Goal: Information Seeking & Learning: Compare options

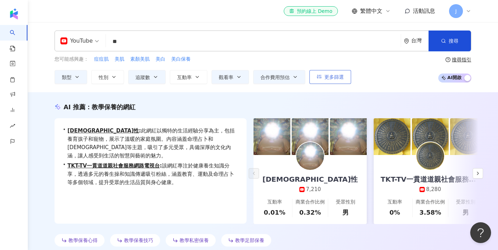
click at [330, 78] on span "更多篩選" at bounding box center [333, 77] width 19 height 6
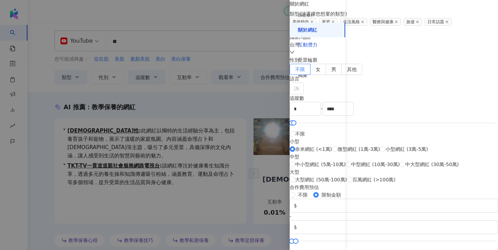
click at [308, 46] on div "互動潛力" at bounding box center [307, 45] width 19 height 7
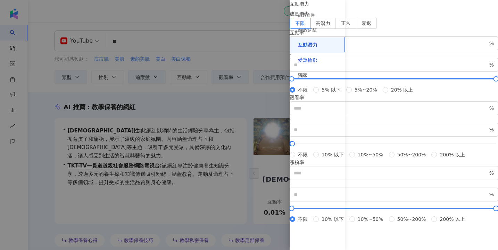
click at [308, 58] on div "受眾輪廓" at bounding box center [307, 60] width 19 height 7
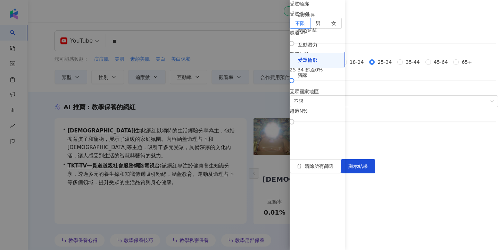
click at [295, 65] on span at bounding box center [292, 62] width 6 height 6
click at [368, 169] on span "顯示結果" at bounding box center [357, 166] width 19 height 6
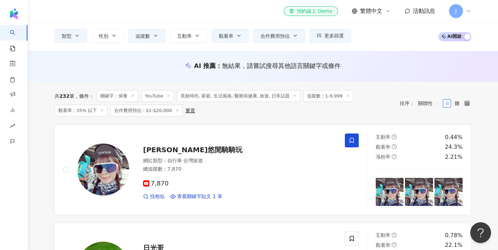
scroll to position [41, 0]
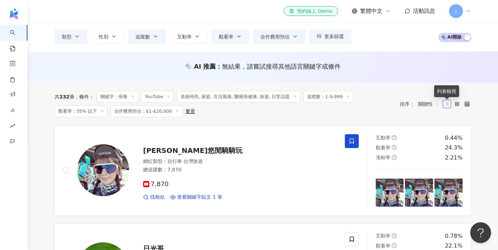
click at [448, 105] on line at bounding box center [447, 105] width 3 height 0
click at [455, 104] on icon at bounding box center [456, 104] width 5 height 5
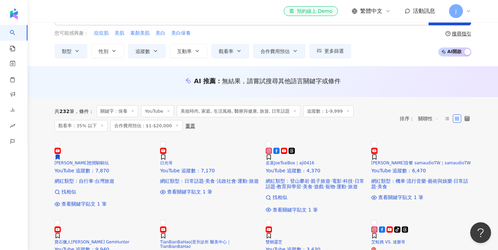
scroll to position [25, 0]
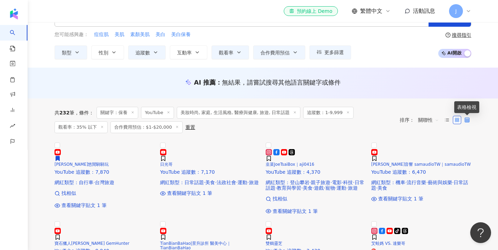
click at [464, 122] on span at bounding box center [466, 120] width 5 height 5
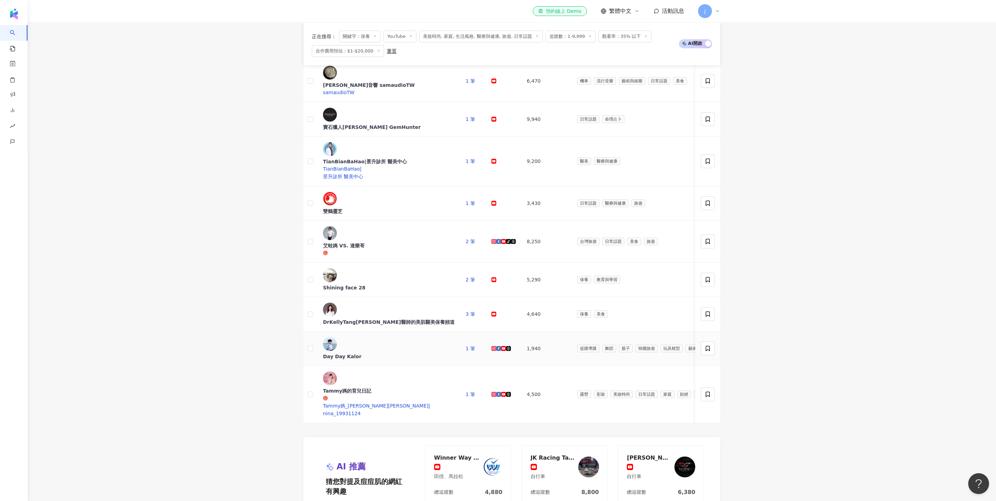
scroll to position [269, 0]
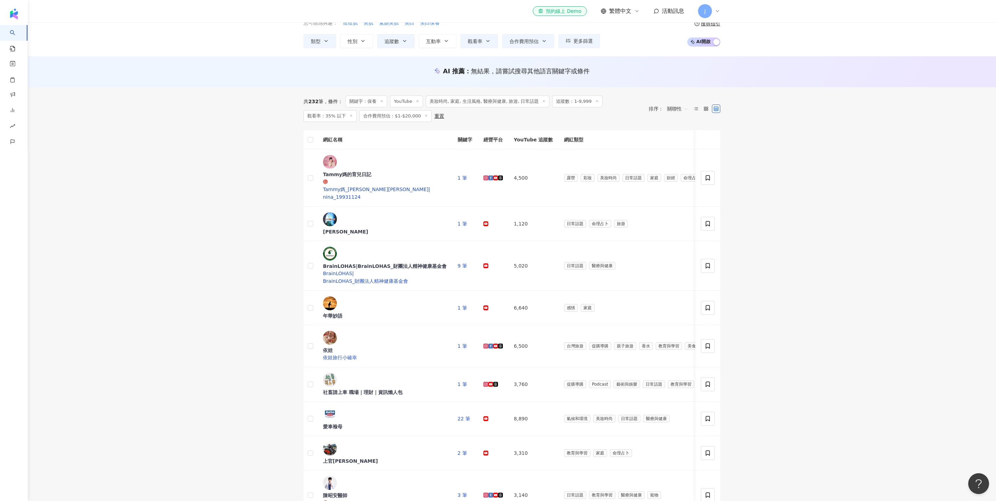
scroll to position [42, 0]
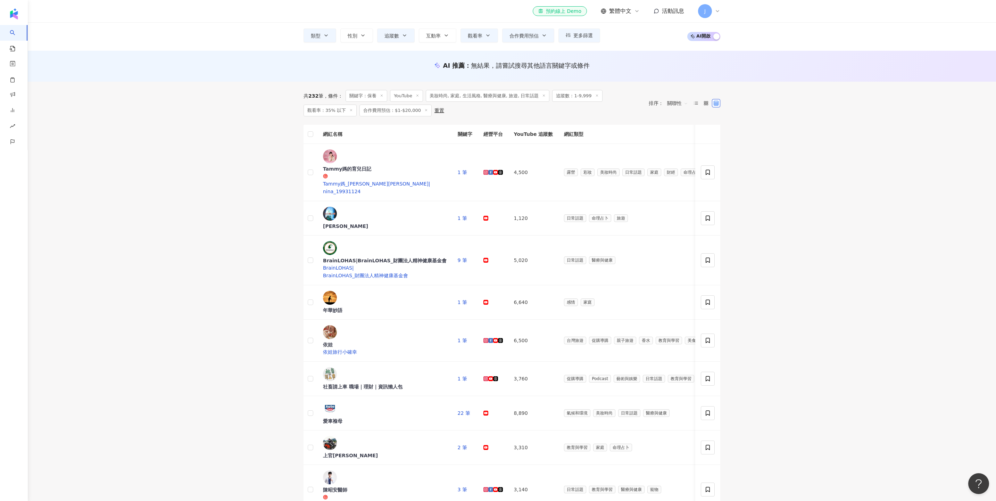
click at [383, 97] on icon at bounding box center [381, 95] width 3 height 3
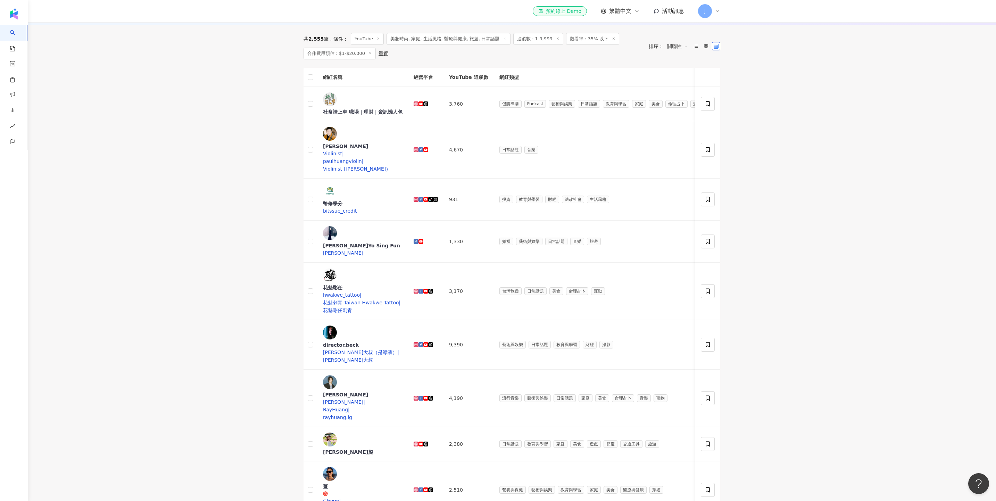
scroll to position [79, 0]
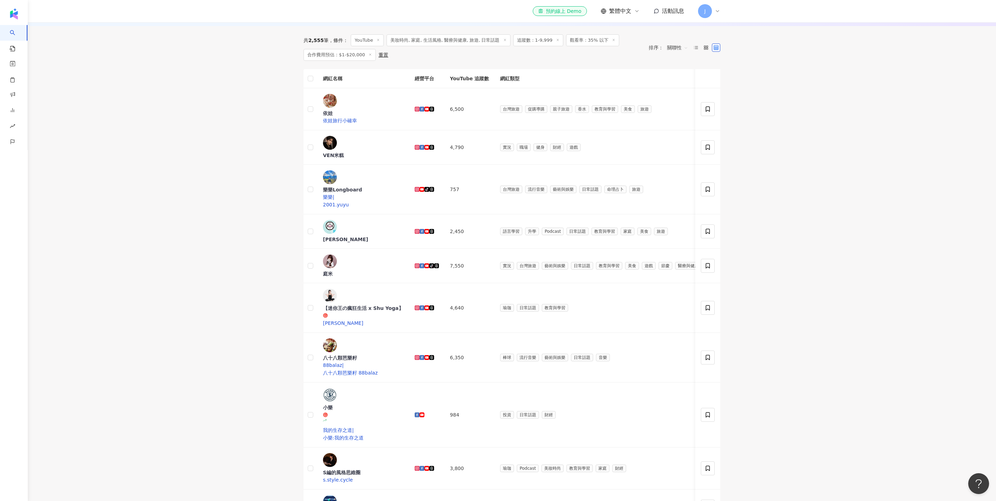
click at [380, 46] on span "YouTube" at bounding box center [367, 40] width 33 height 12
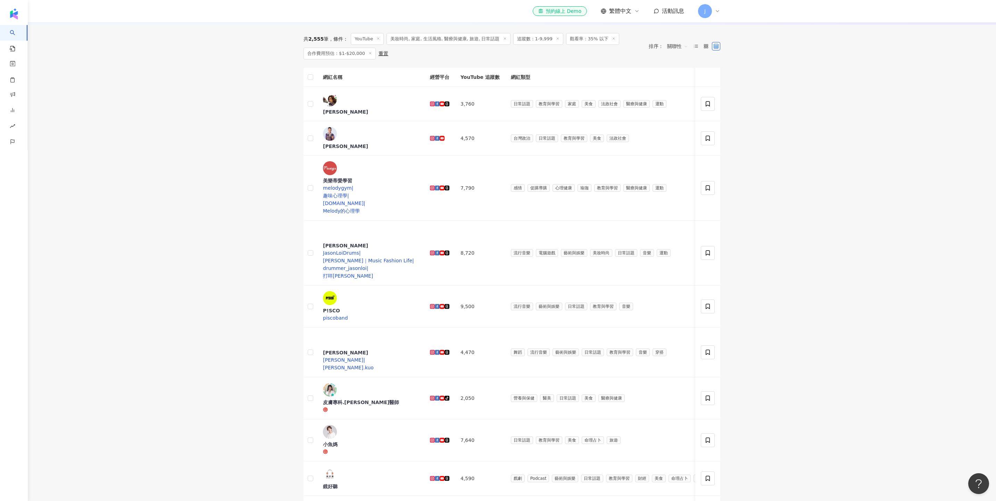
scroll to position [82, 0]
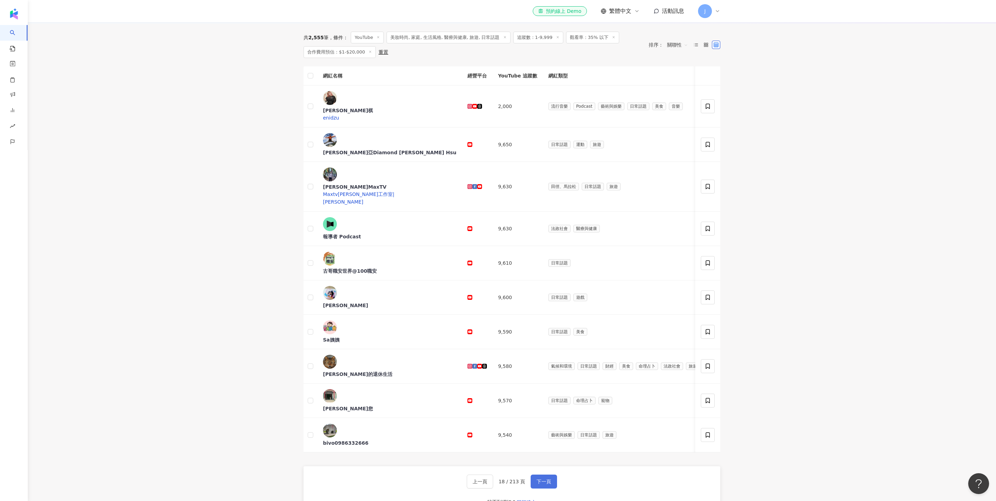
click at [497, 250] on span "下一頁" at bounding box center [543, 481] width 15 height 6
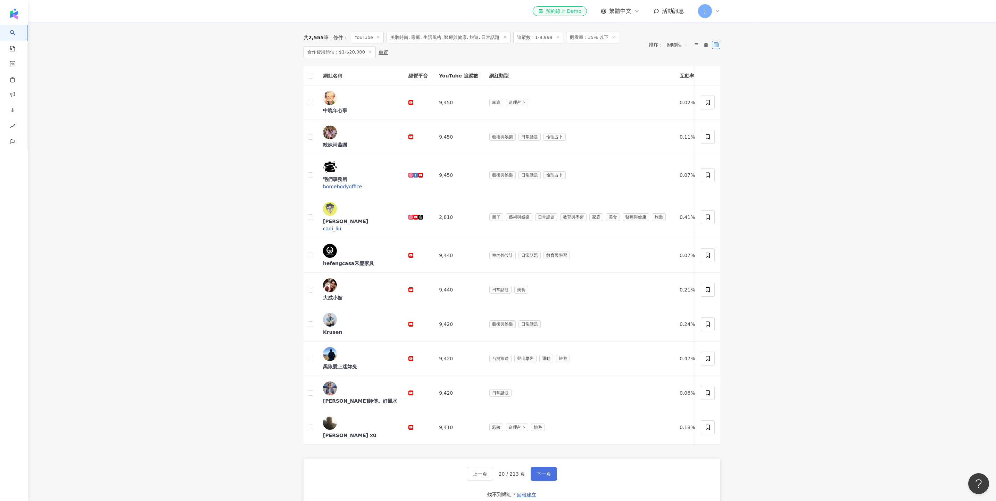
click at [497, 250] on span "下一頁" at bounding box center [543, 474] width 15 height 6
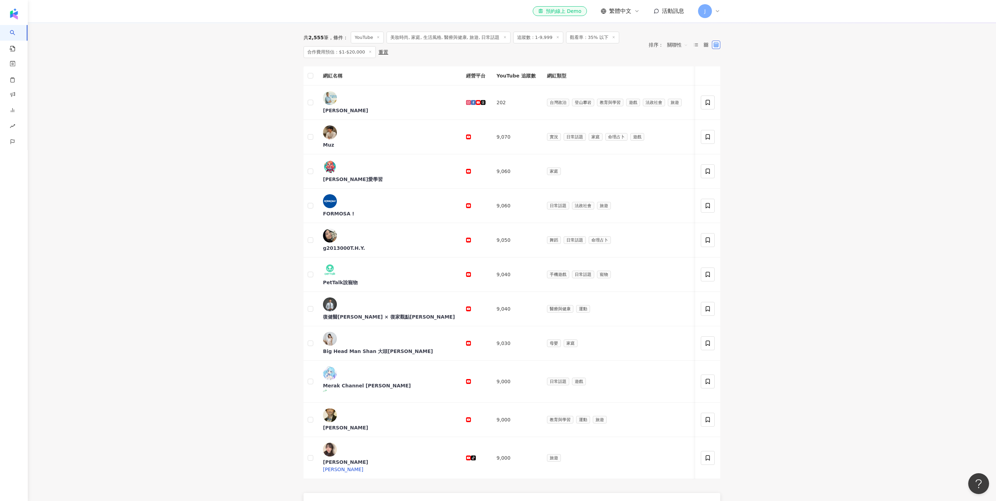
click at [497, 250] on span "下一頁" at bounding box center [543, 508] width 15 height 6
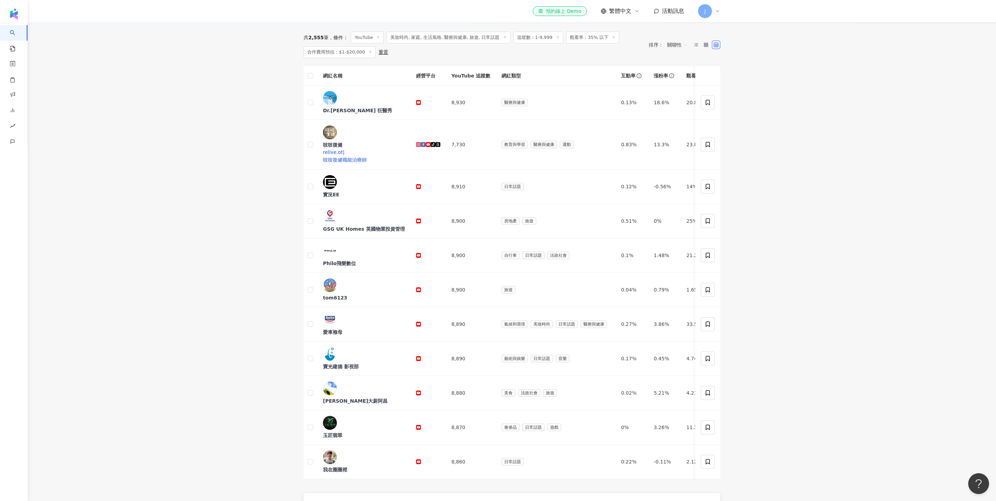
click at [497, 250] on span "下一頁" at bounding box center [543, 508] width 15 height 6
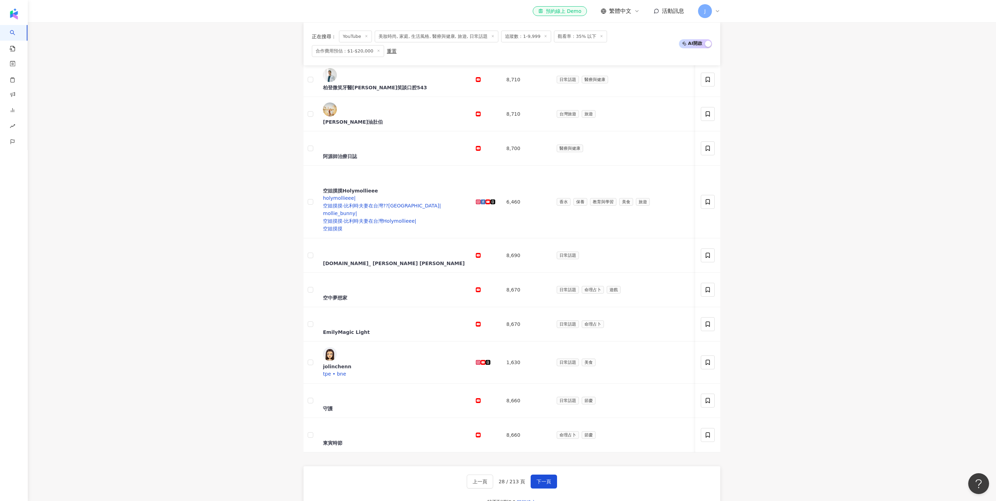
scroll to position [187, 0]
click at [477, 250] on span "上一頁" at bounding box center [479, 483] width 15 height 6
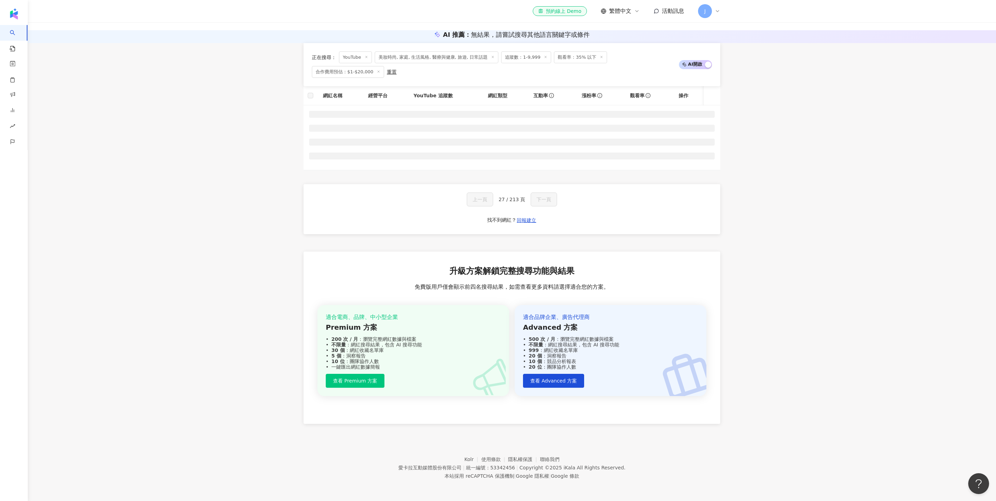
scroll to position [100, 0]
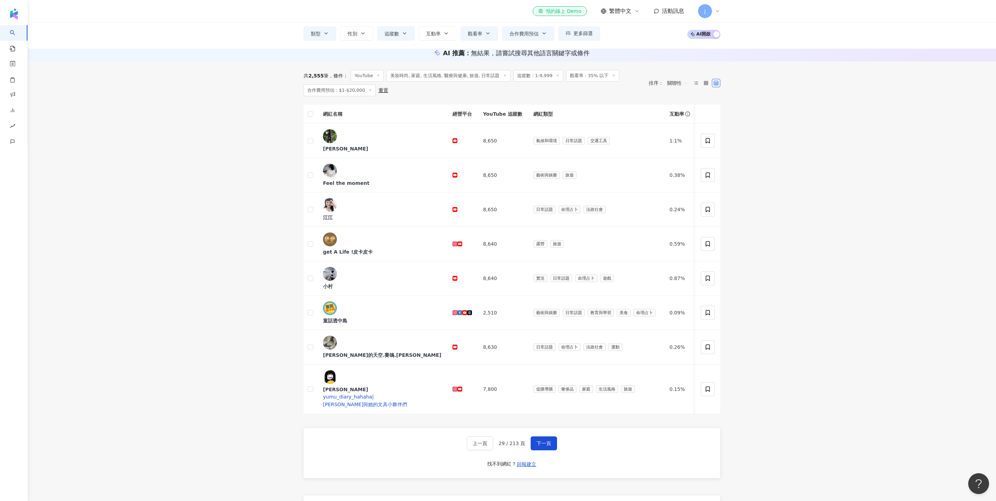
scroll to position [43, 0]
click at [497, 250] on span "下一頁" at bounding box center [543, 444] width 15 height 6
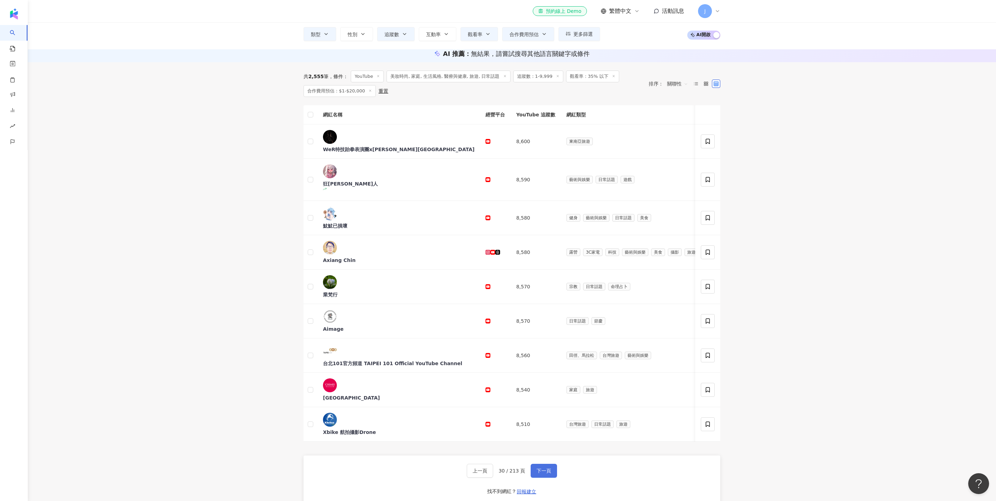
click at [497, 250] on button "下一頁" at bounding box center [543, 470] width 26 height 14
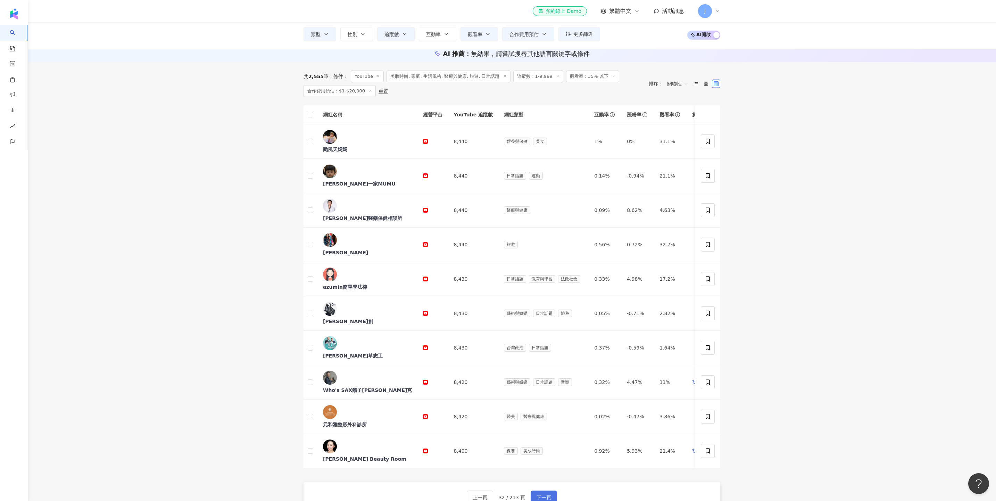
click at [497, 250] on span "下一頁" at bounding box center [543, 497] width 15 height 6
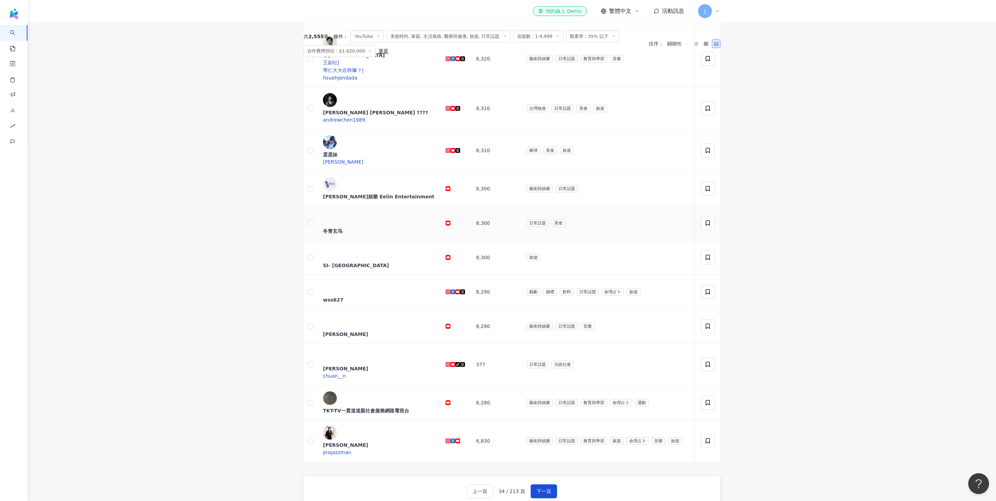
scroll to position [233, 0]
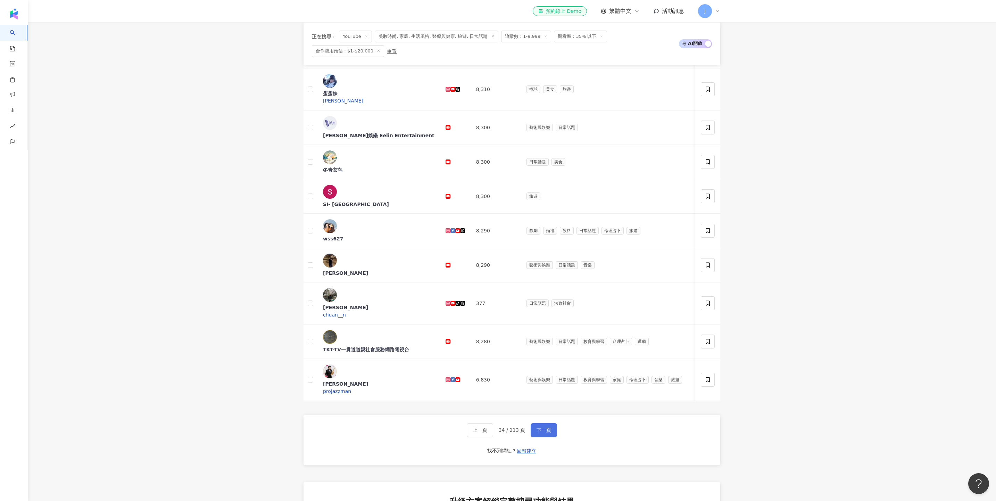
click at [497, 250] on button "下一頁" at bounding box center [543, 430] width 26 height 14
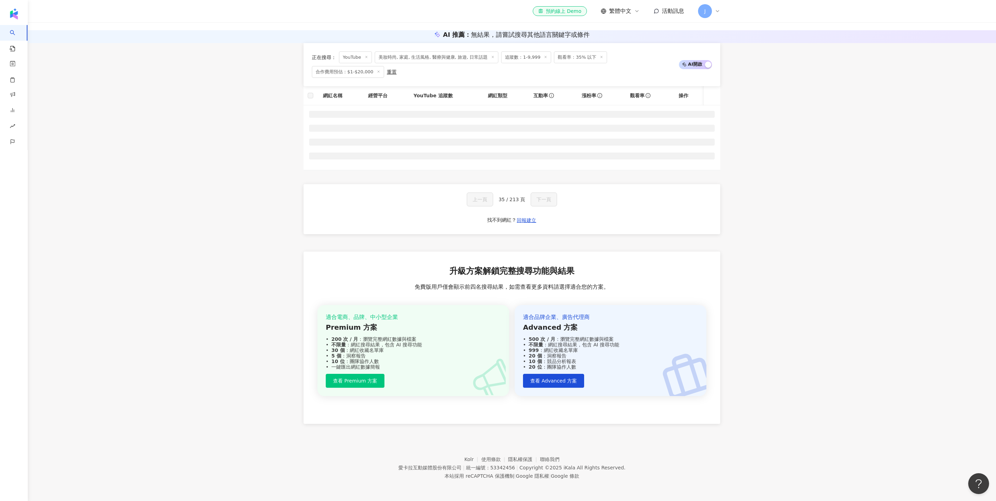
scroll to position [100, 0]
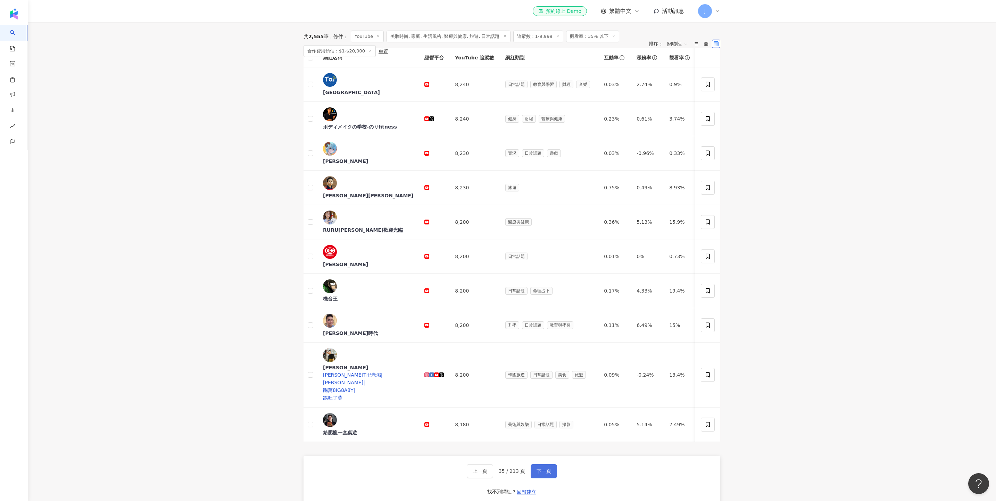
click at [497, 250] on span "下一頁" at bounding box center [543, 471] width 15 height 6
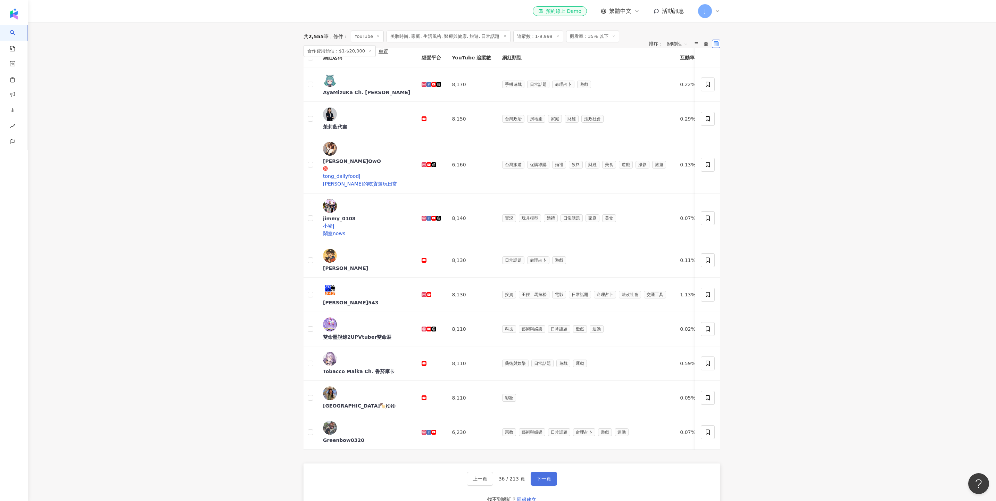
click at [497, 250] on span "下一頁" at bounding box center [543, 479] width 15 height 6
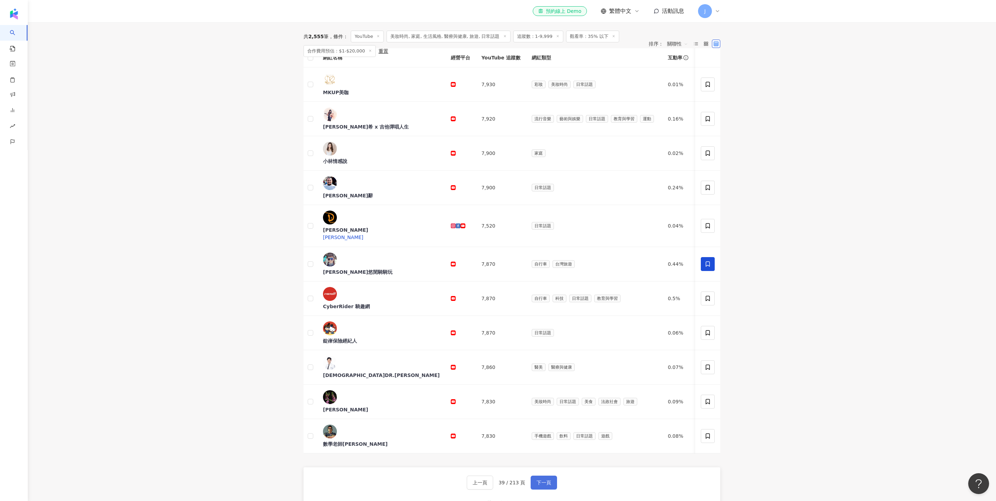
click at [497, 250] on span "下一頁" at bounding box center [543, 482] width 15 height 6
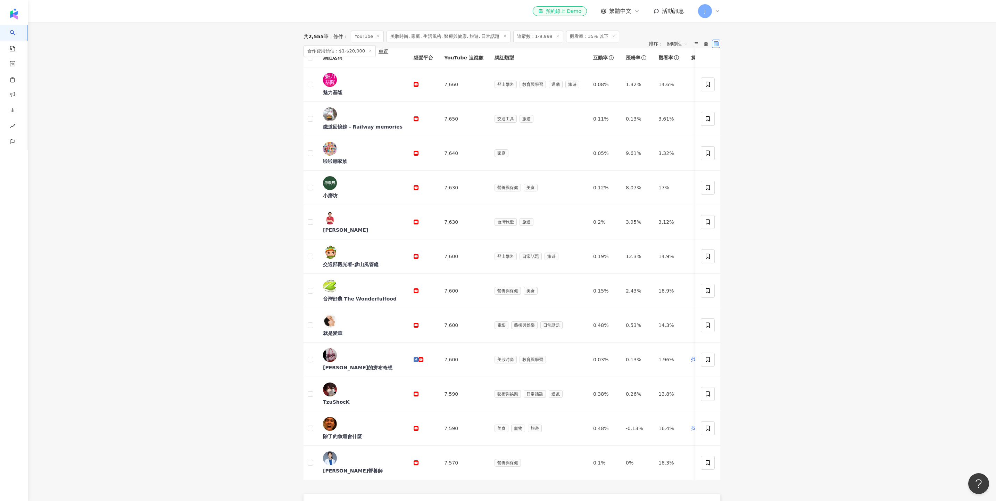
click at [497, 250] on button "下一頁" at bounding box center [543, 509] width 26 height 14
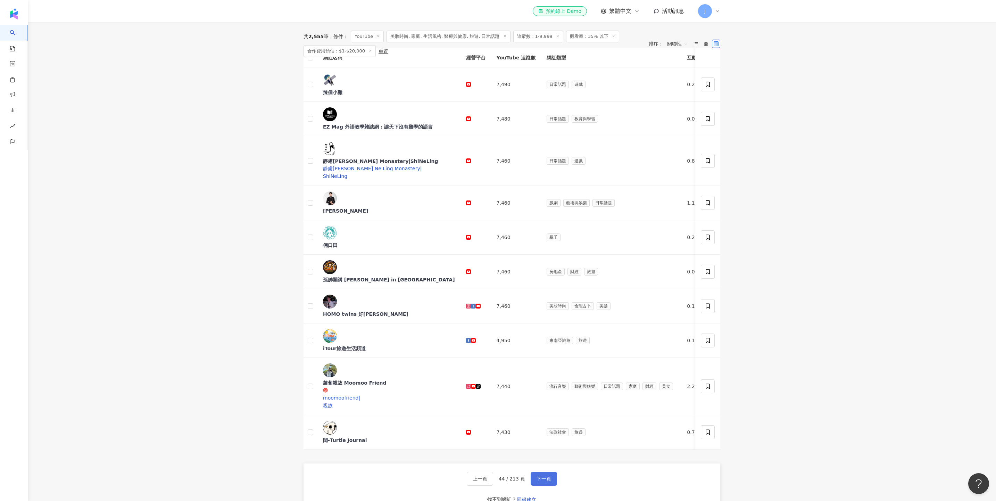
click at [497, 250] on span "下一頁" at bounding box center [543, 479] width 15 height 6
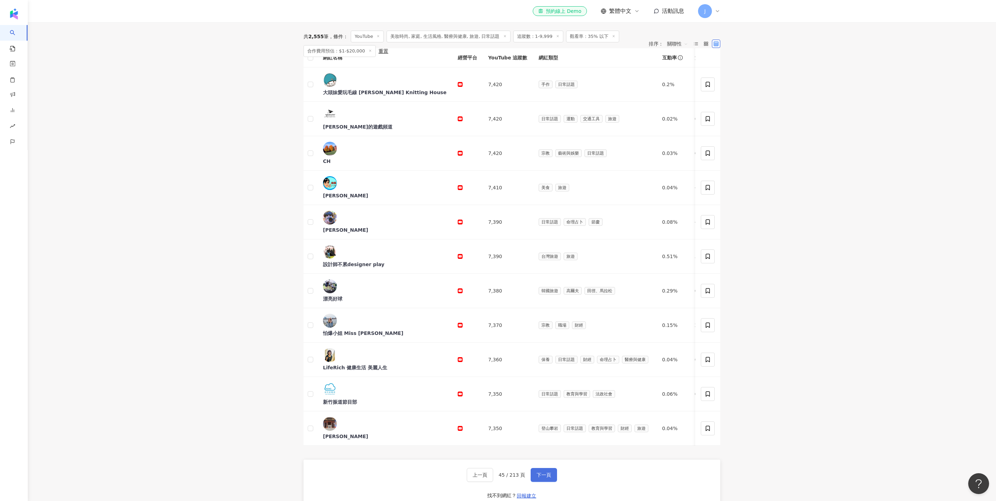
click at [497, 250] on span "下一頁" at bounding box center [543, 475] width 15 height 6
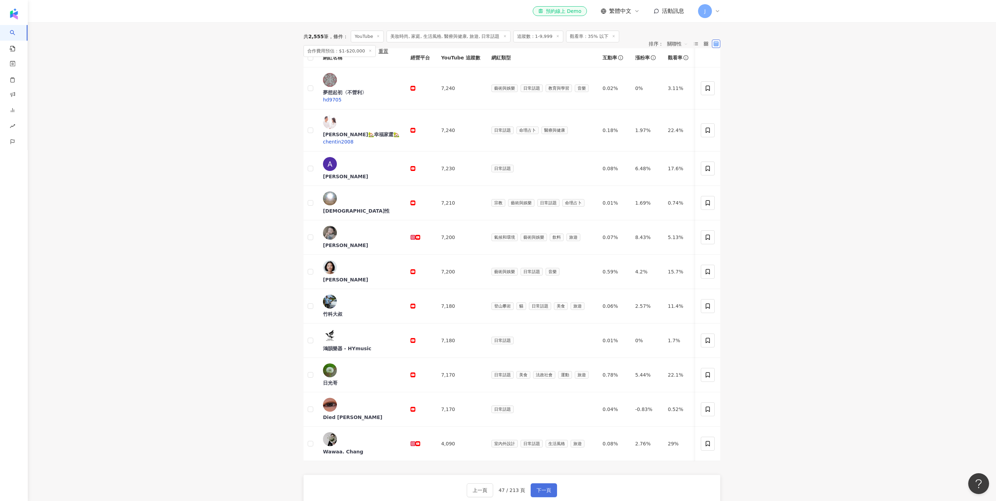
click at [497, 250] on span "下一頁" at bounding box center [543, 490] width 15 height 6
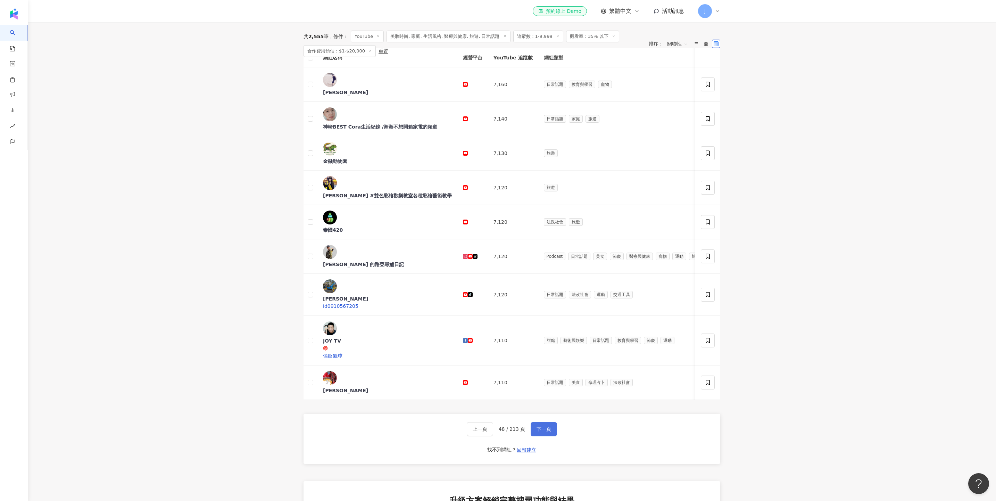
click at [497, 250] on span "下一頁" at bounding box center [543, 429] width 15 height 6
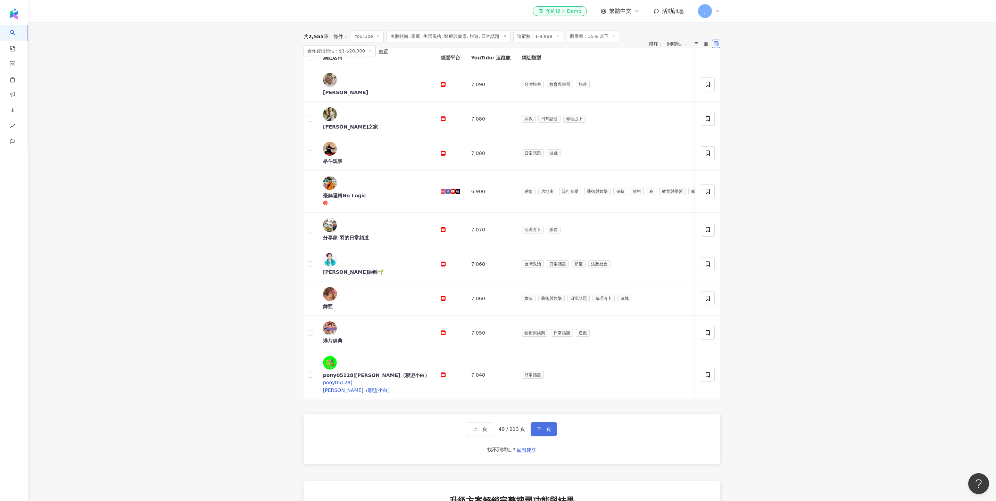
click at [497, 250] on span "下一頁" at bounding box center [543, 429] width 15 height 6
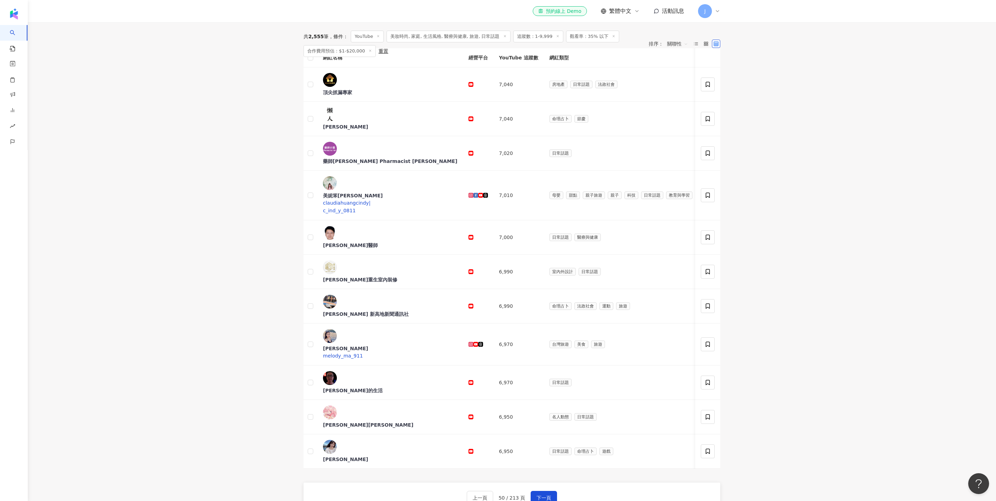
click at [497, 49] on span "關聯性" at bounding box center [677, 43] width 21 height 11
click at [497, 81] on div "追蹤數" at bounding box center [671, 78] width 22 height 8
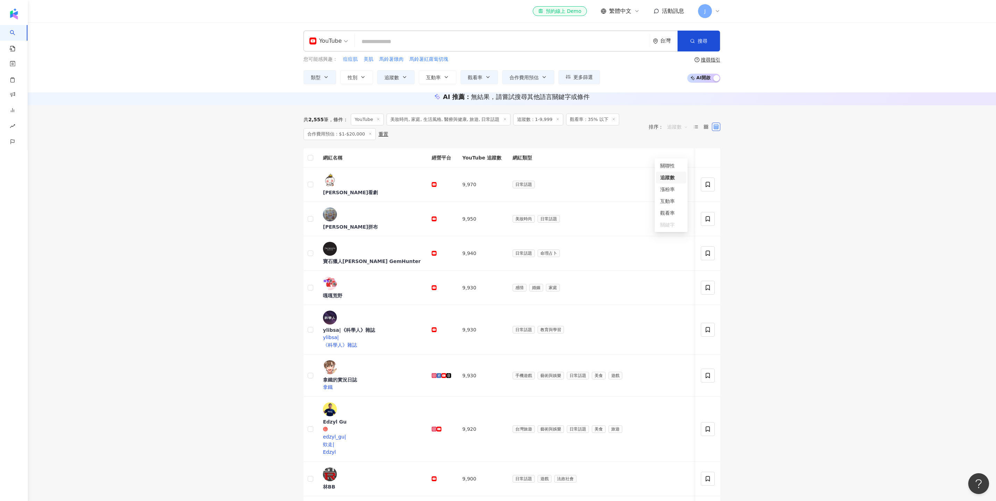
click at [497, 132] on span "追蹤數" at bounding box center [677, 126] width 21 height 11
click at [497, 129] on icon at bounding box center [695, 126] width 5 height 5
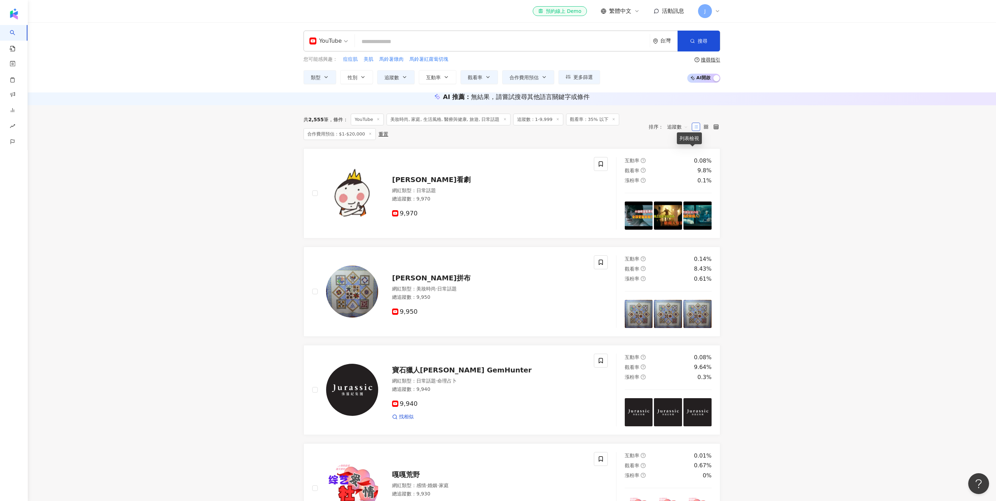
click at [497, 129] on icon at bounding box center [695, 126] width 5 height 5
click at [497, 129] on icon at bounding box center [715, 126] width 5 height 5
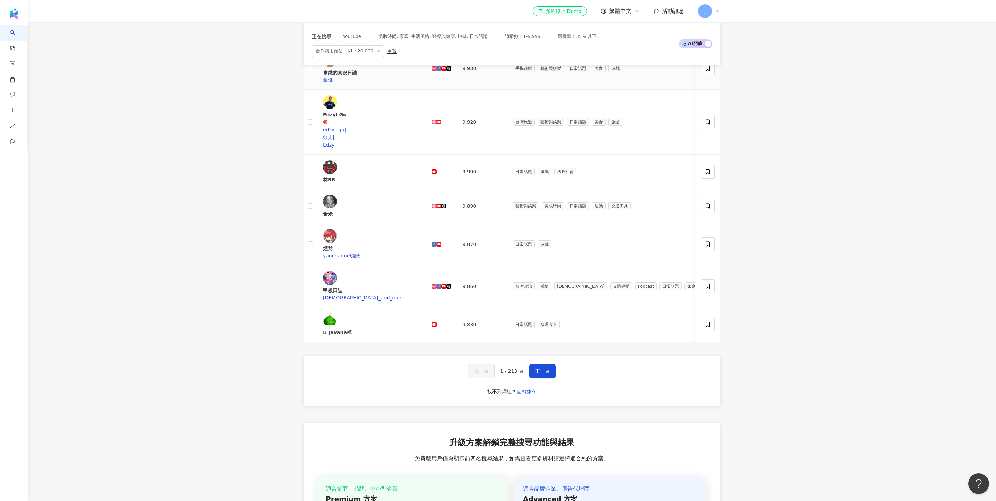
scroll to position [327, 0]
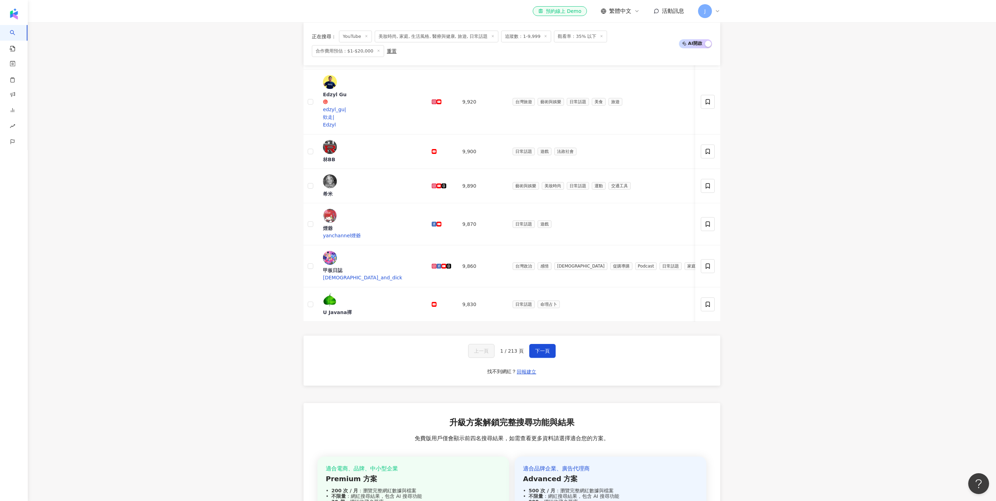
click at [497, 250] on span "1 / 213 頁" at bounding box center [512, 351] width 24 height 6
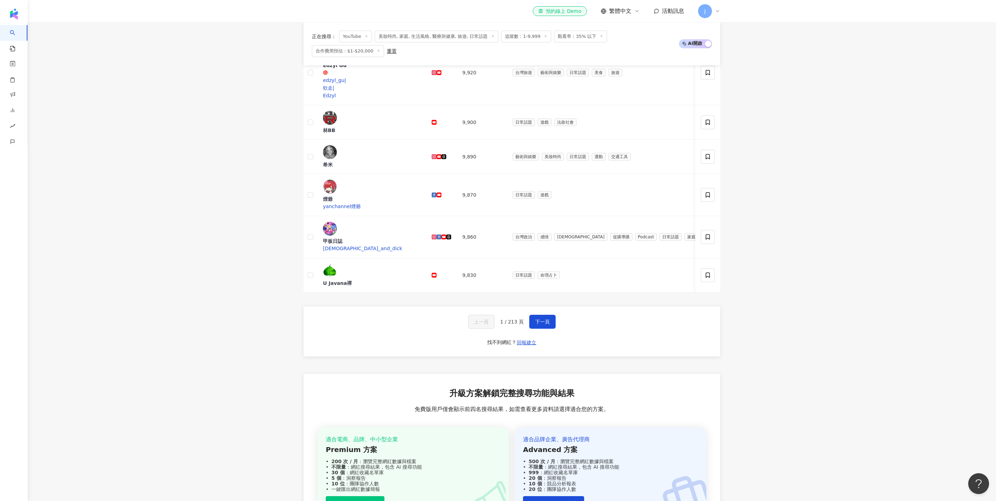
scroll to position [355, 0]
click at [497, 250] on span "1 / 213 頁" at bounding box center [512, 322] width 24 height 6
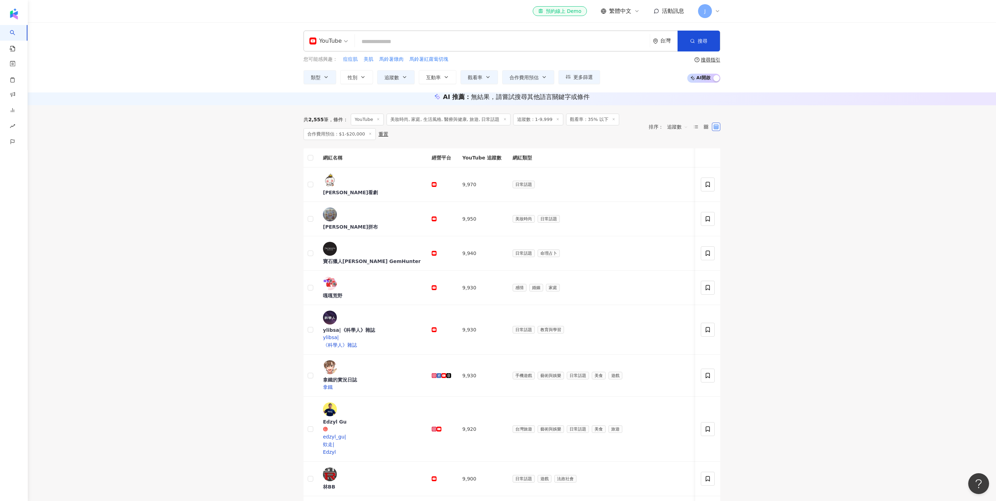
scroll to position [0, 0]
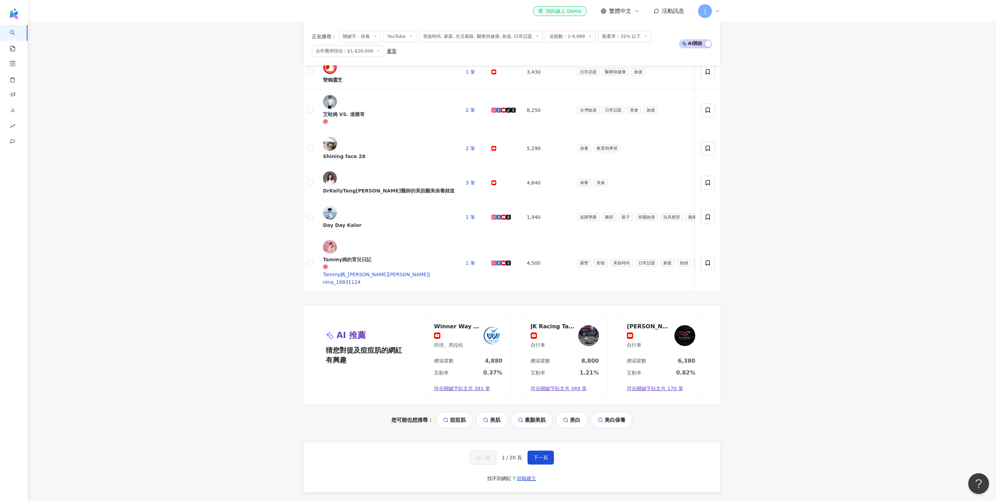
scroll to position [369, 0]
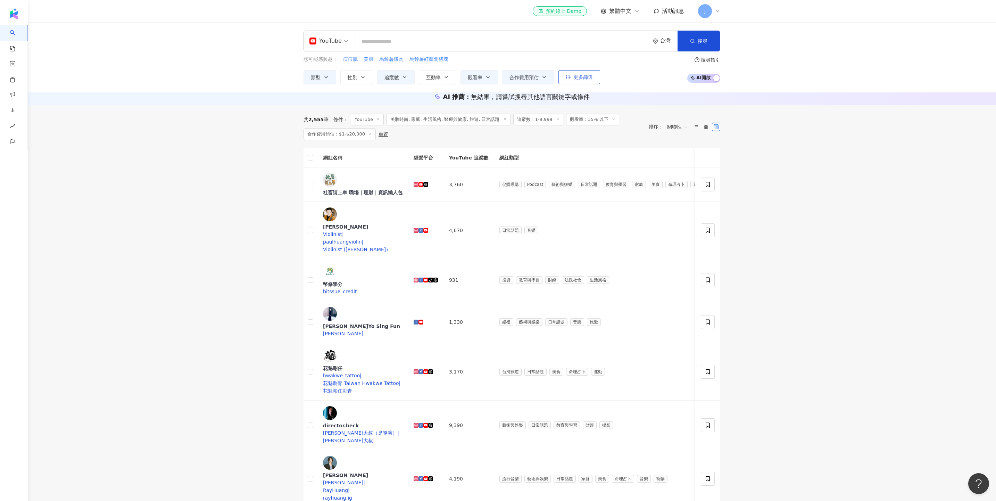
click at [497, 78] on span "更多篩選" at bounding box center [582, 77] width 19 height 6
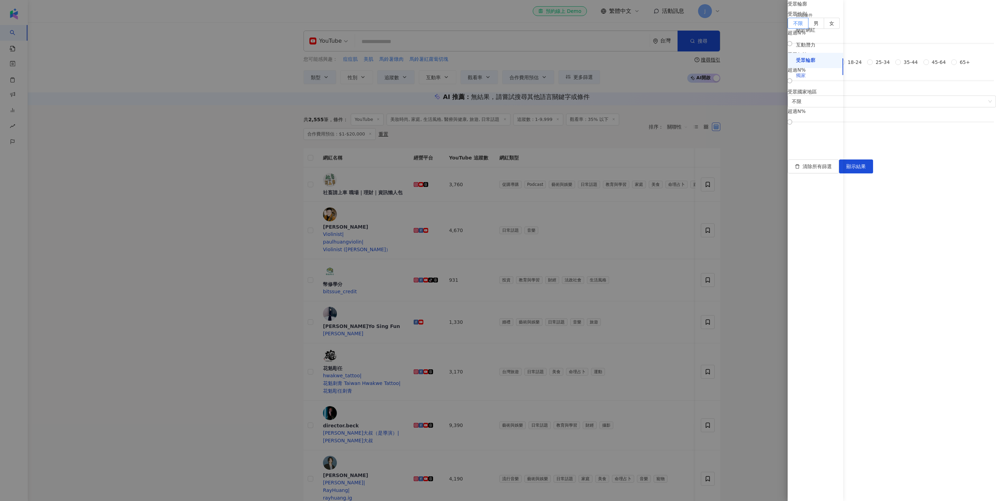
click at [497, 83] on div "獨家" at bounding box center [815, 75] width 56 height 15
click at [497, 64] on div "受眾輪廓" at bounding box center [805, 60] width 19 height 7
click at [497, 79] on div "獨家" at bounding box center [801, 75] width 10 height 7
click at [497, 28] on div "關於網紅" at bounding box center [815, 30] width 56 height 15
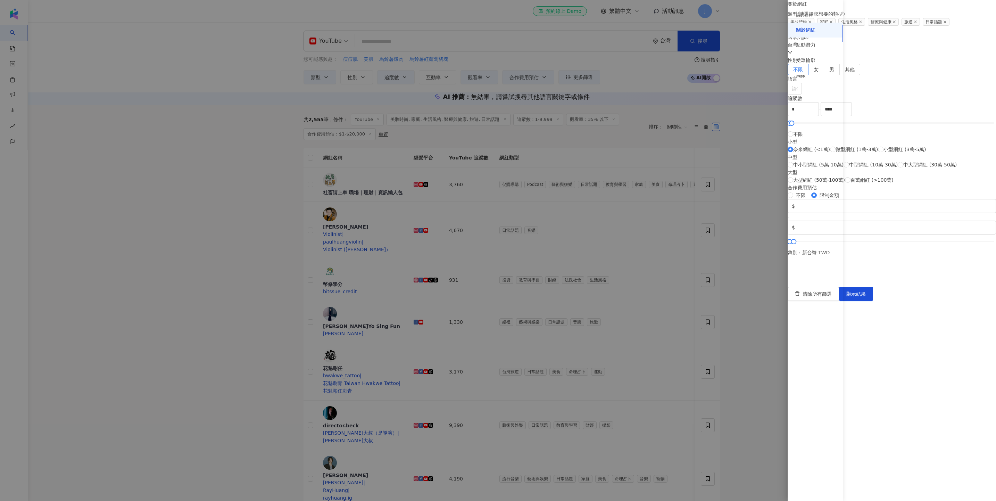
scroll to position [72, 0]
click at [497, 11] on div "篩選條件" at bounding box center [815, 15] width 56 height 14
click at [497, 17] on div "篩選條件" at bounding box center [804, 15] width 17 height 6
click at [497, 15] on div "篩選條件" at bounding box center [804, 15] width 17 height 6
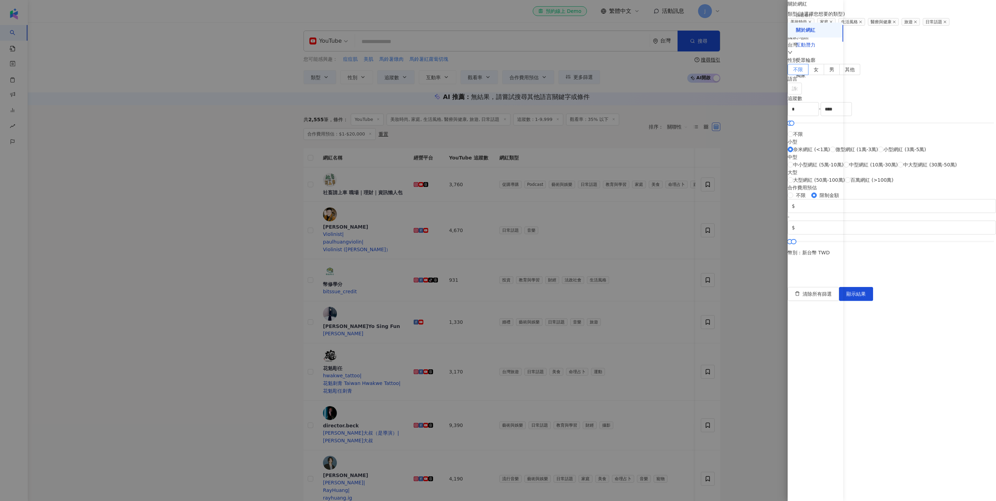
click at [497, 49] on div "互動潛力" at bounding box center [805, 45] width 19 height 7
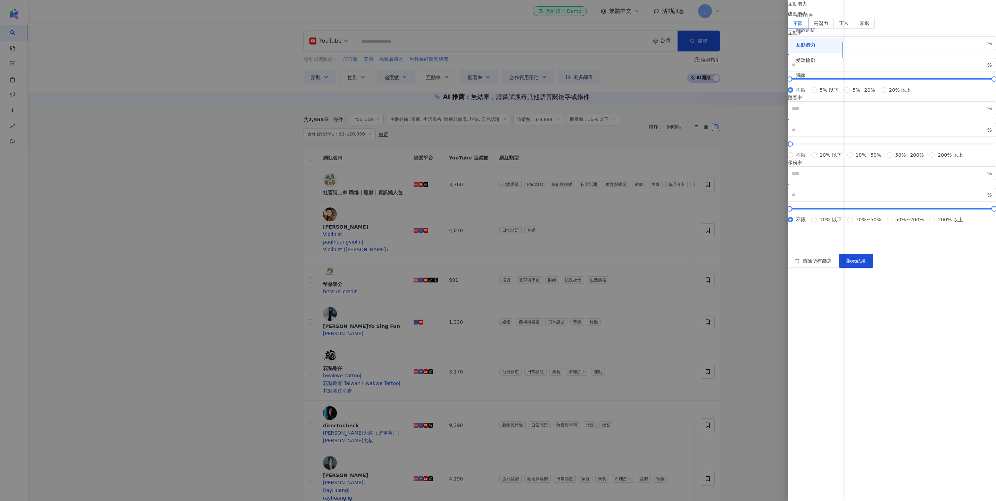
scroll to position [0, 0]
click at [497, 64] on div "受眾輪廓" at bounding box center [805, 60] width 19 height 7
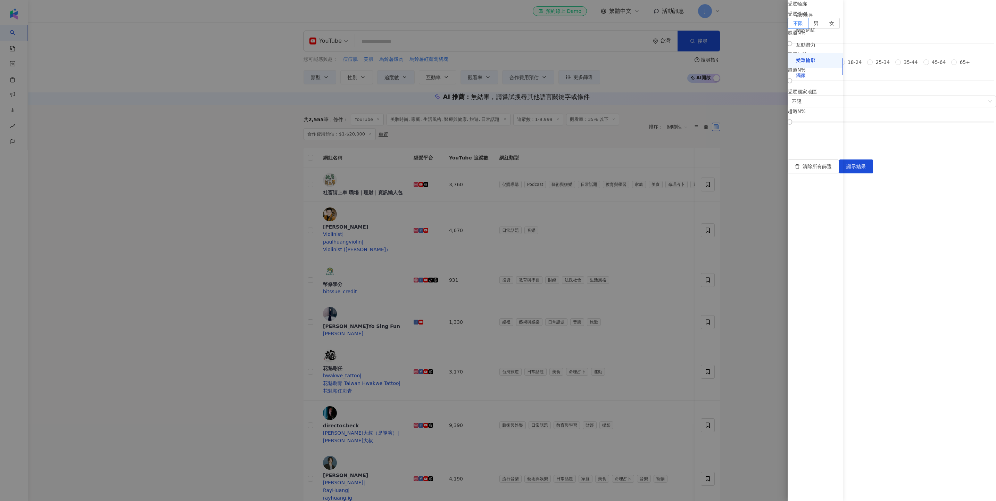
click at [497, 79] on div "獨家" at bounding box center [801, 75] width 10 height 7
click at [497, 23] on div "篩選條件" at bounding box center [815, 15] width 56 height 14
click at [497, 18] on div "篩選條件" at bounding box center [804, 15] width 17 height 6
click at [497, 16] on div "篩選條件" at bounding box center [804, 15] width 17 height 6
click at [497, 32] on div "關於網紅" at bounding box center [805, 30] width 19 height 7
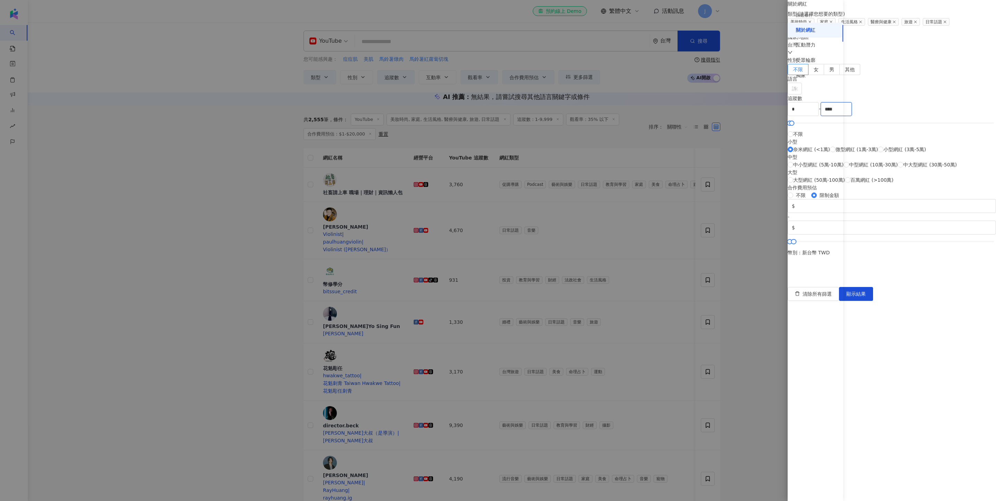
drag, startPoint x: 955, startPoint y: 239, endPoint x: 918, endPoint y: 237, distance: 36.1
click at [497, 184] on div "* - **** 不限 小型 奈米網紅 (<1萬) 微型網紅 (1萬-3萬) 小型網紅 (3萬-5萬) 中型 中小型網紅 (5萬-10萬) 中型網紅 (10萬…" at bounding box center [891, 143] width 208 height 82
type input "*"
drag, startPoint x: 885, startPoint y: 229, endPoint x: 837, endPoint y: 228, distance: 48.6
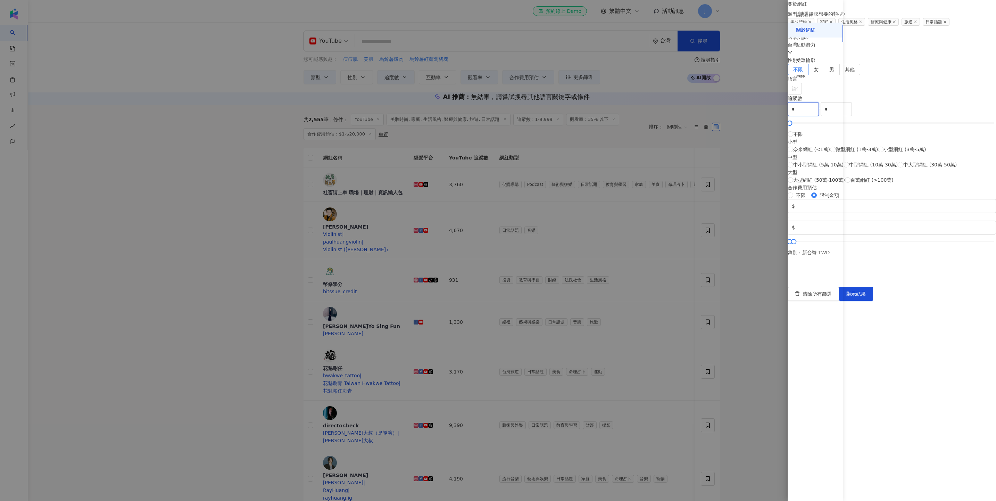
click at [497, 228] on div "篩選條件 關於網紅 互動潛力 受眾輪廓 獨家 關於網紅 類型 ( 請選擇您想要的類型 ) 美妝時尚 家庭 生活風格 醫療與健康 旅遊 日常話題 國家/地區 台…" at bounding box center [891, 143] width 208 height 287
click at [497, 116] on div "*" at bounding box center [802, 109] width 31 height 14
click at [497, 116] on input "*" at bounding box center [803, 108] width 31 height 13
type input "*"
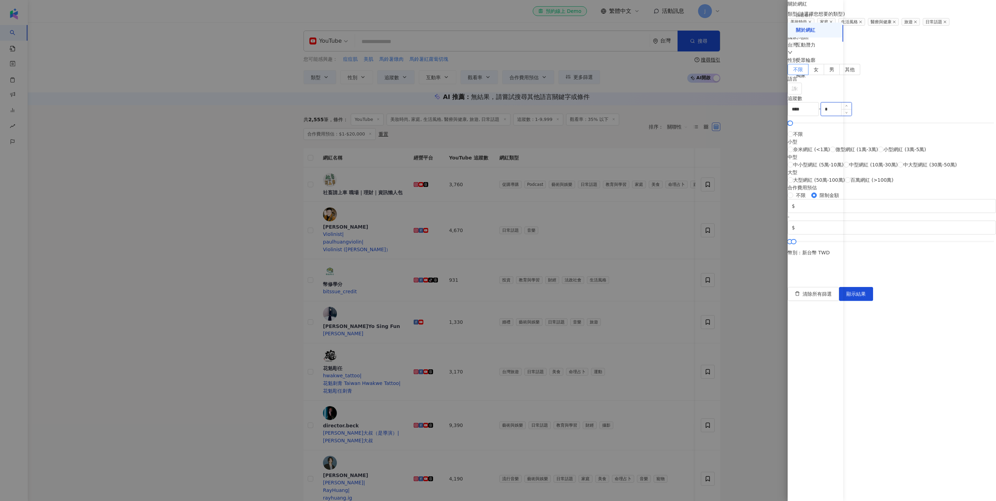
type input "****"
drag, startPoint x: 940, startPoint y: 230, endPoint x: 904, endPoint y: 230, distance: 36.1
click at [497, 184] on div "* - **** 不限 小型 奈米網紅 (<1萬) 微型網紅 (1萬-3萬) 小型網紅 (3萬-5萬) 中型 中小型網紅 (5萬-10萬) 中型網紅 (10萬…" at bounding box center [891, 143] width 208 height 82
click at [497, 116] on div "*" at bounding box center [802, 109] width 31 height 14
click at [497, 116] on input "*" at bounding box center [803, 108] width 31 height 13
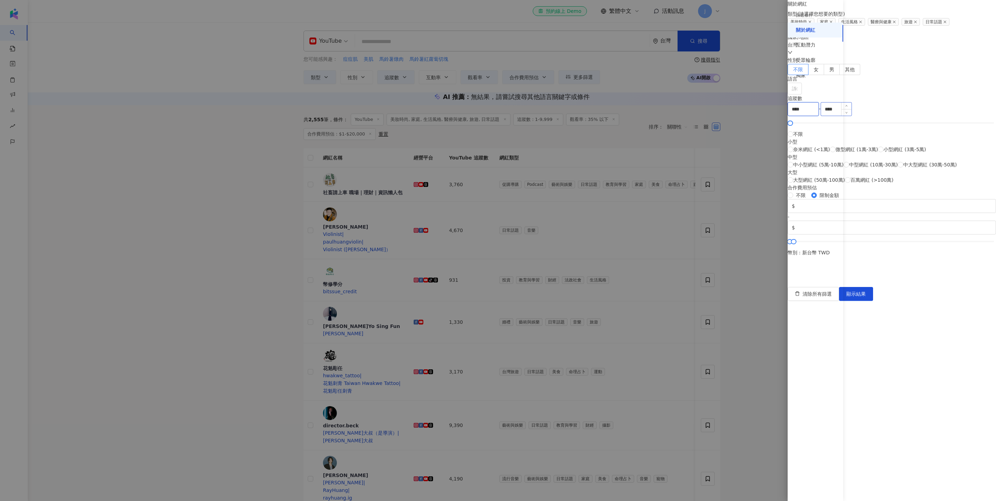
type input "****"
drag, startPoint x: 964, startPoint y: 233, endPoint x: 904, endPoint y: 233, distance: 59.7
click at [497, 184] on div "**** - **** 不限 小型 奈米網紅 (<1萬) 微型網紅 (1萬-3萬) 小型網紅 (3萬-5萬) 中型 中小型網紅 (5萬-10萬) 中型網紅 (…" at bounding box center [891, 143] width 208 height 82
type input "****"
click at [497, 250] on span "顯示結果" at bounding box center [855, 294] width 19 height 6
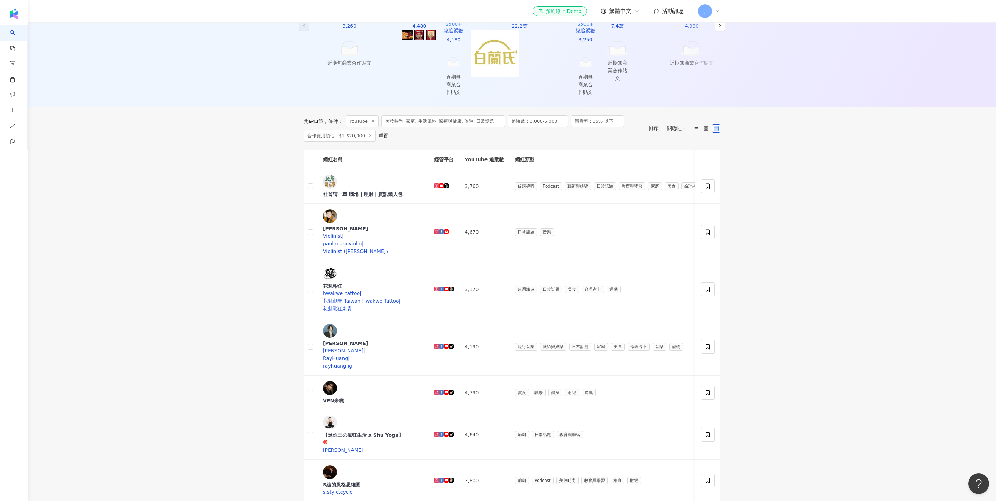
scroll to position [169, 0]
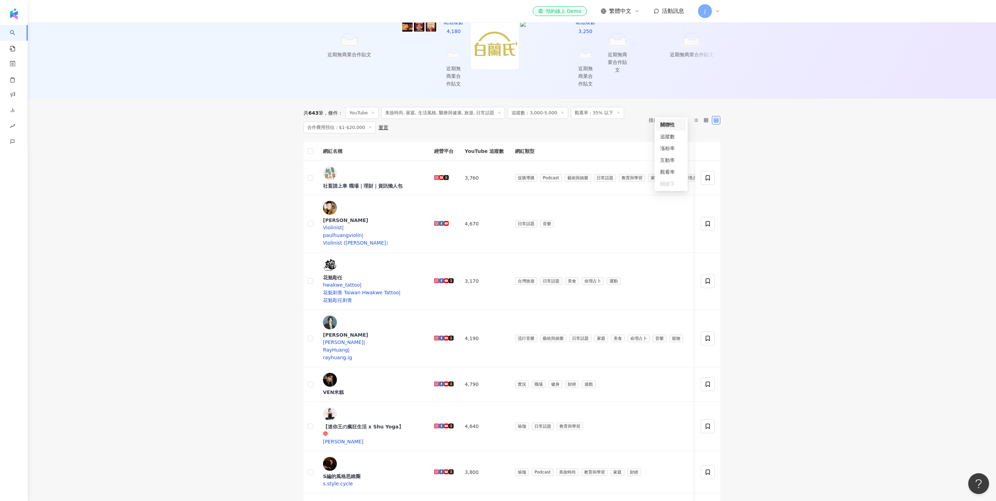
click at [497, 115] on span "關聯性" at bounding box center [677, 120] width 21 height 11
click at [497, 140] on div "追蹤數" at bounding box center [671, 137] width 22 height 8
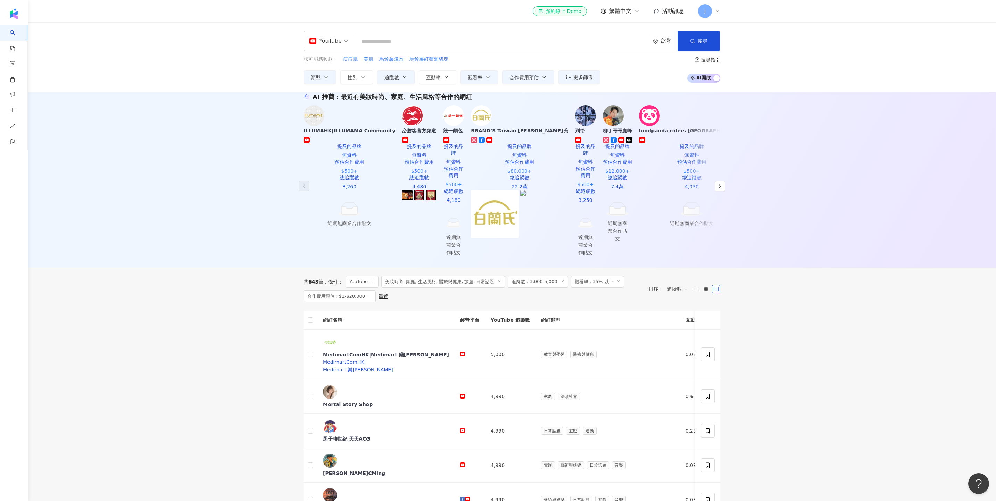
click at [456, 42] on input "search" at bounding box center [502, 41] width 289 height 13
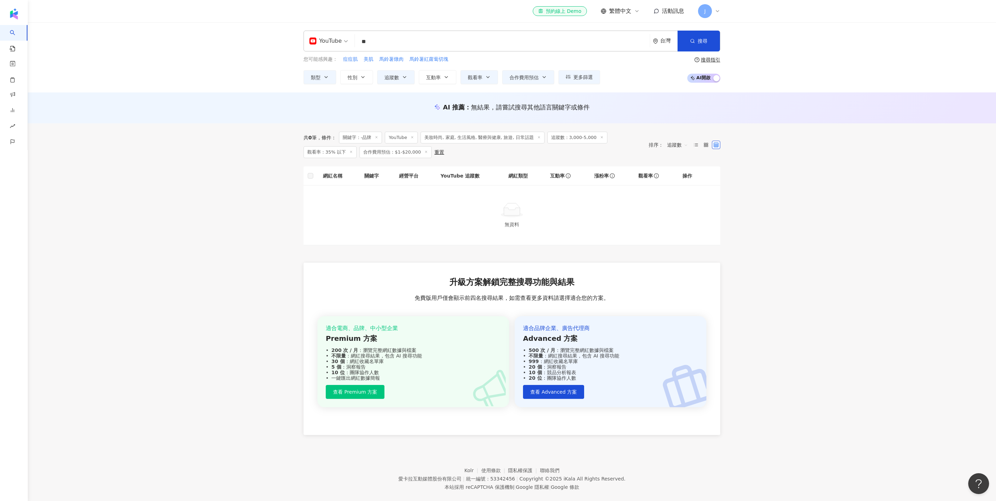
type input "*"
click at [494, 44] on input "search" at bounding box center [502, 41] width 289 height 13
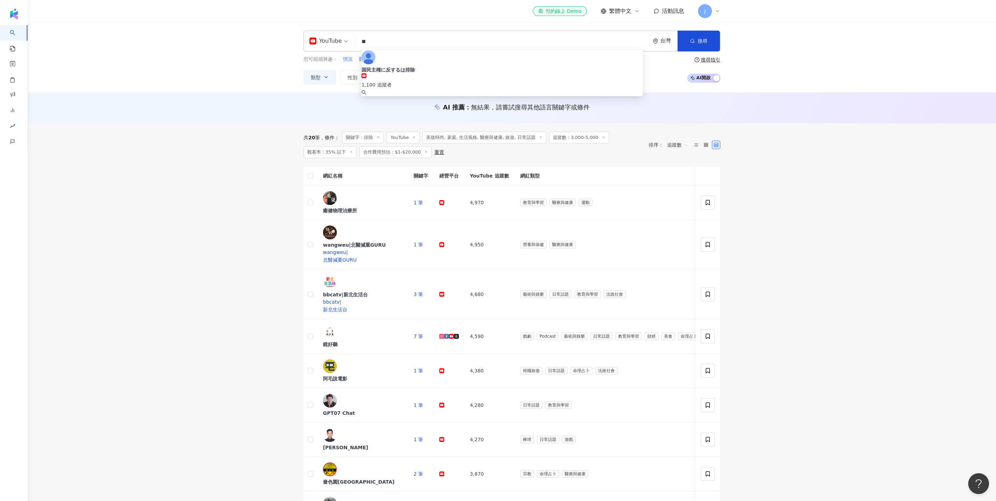
type input "*"
click at [497, 80] on span "更多篩選" at bounding box center [582, 77] width 19 height 6
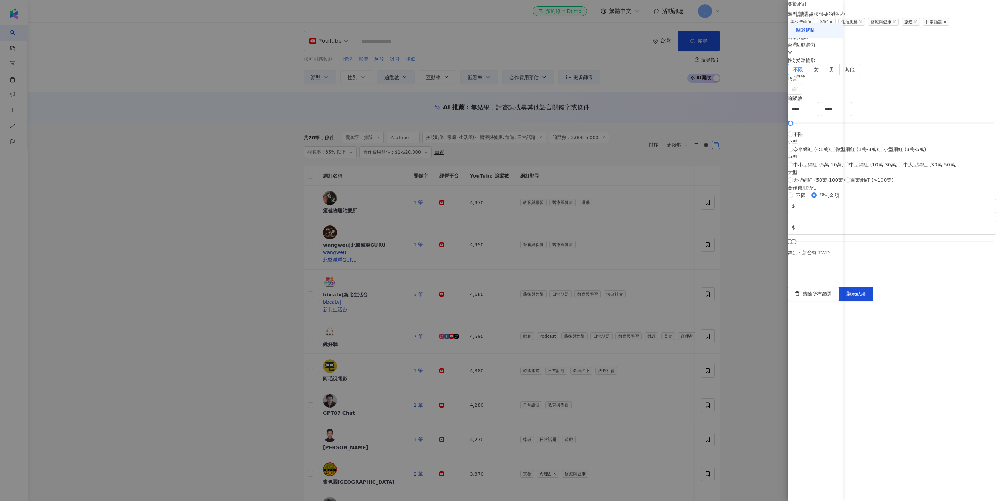
scroll to position [72, 0]
click at [497, 47] on div "互動潛力" at bounding box center [805, 45] width 19 height 7
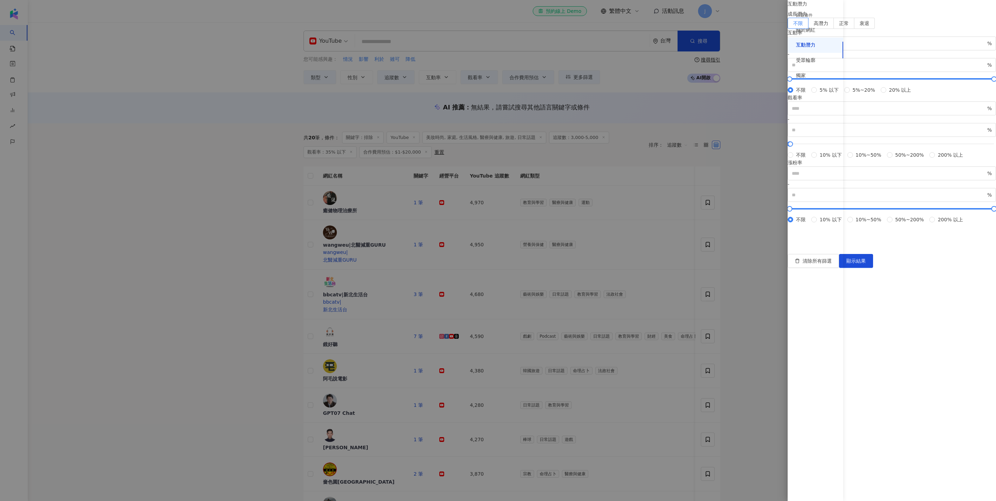
scroll to position [0, 0]
click at [497, 68] on div "受眾輪廓" at bounding box center [815, 60] width 56 height 15
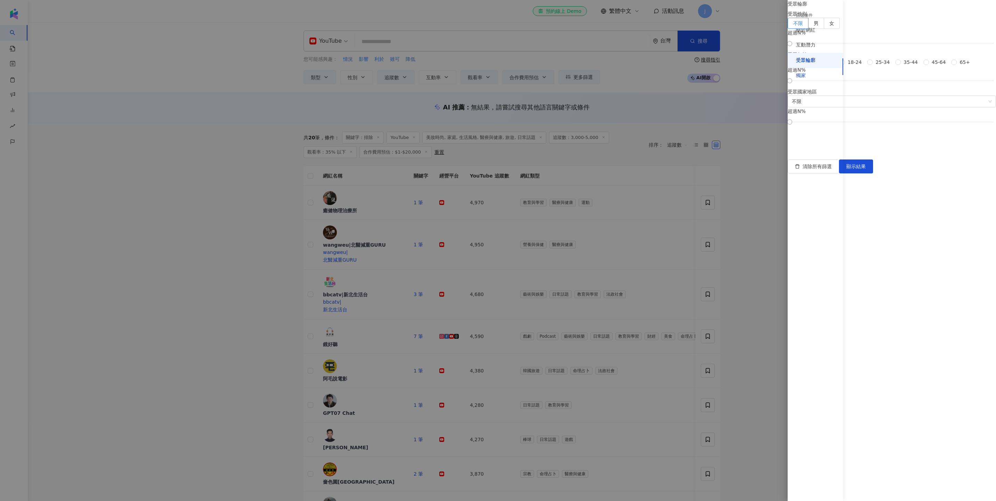
click at [497, 79] on div "獨家" at bounding box center [801, 75] width 10 height 7
click at [497, 187] on div at bounding box center [498, 250] width 996 height 501
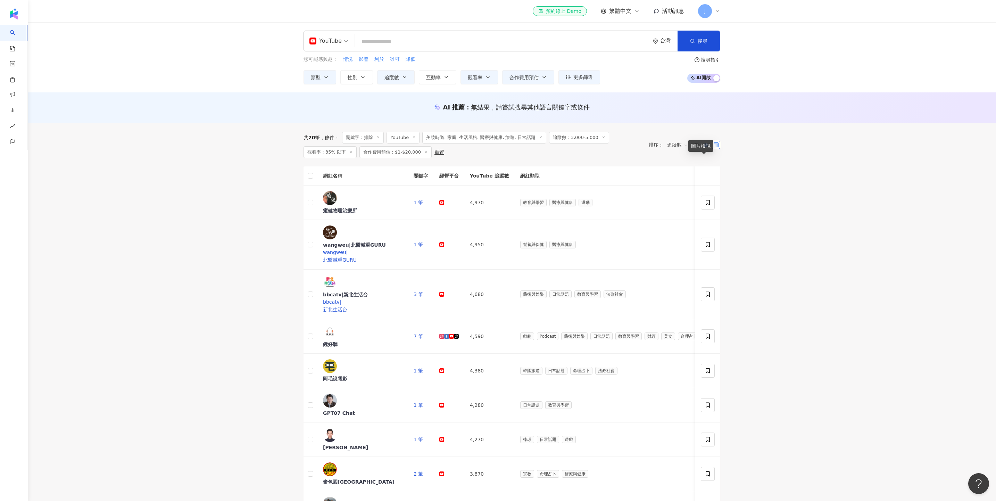
click at [497, 147] on icon at bounding box center [705, 144] width 5 height 5
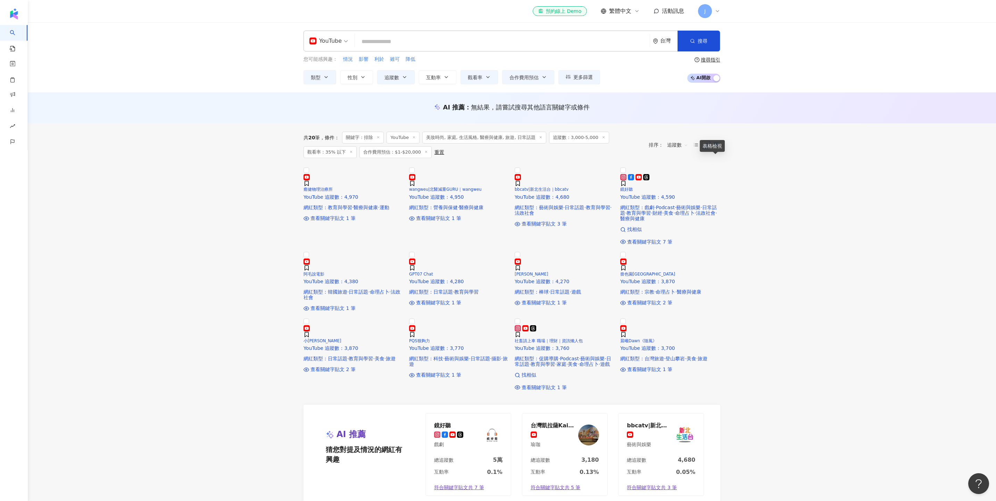
click at [497, 147] on icon at bounding box center [715, 144] width 5 height 5
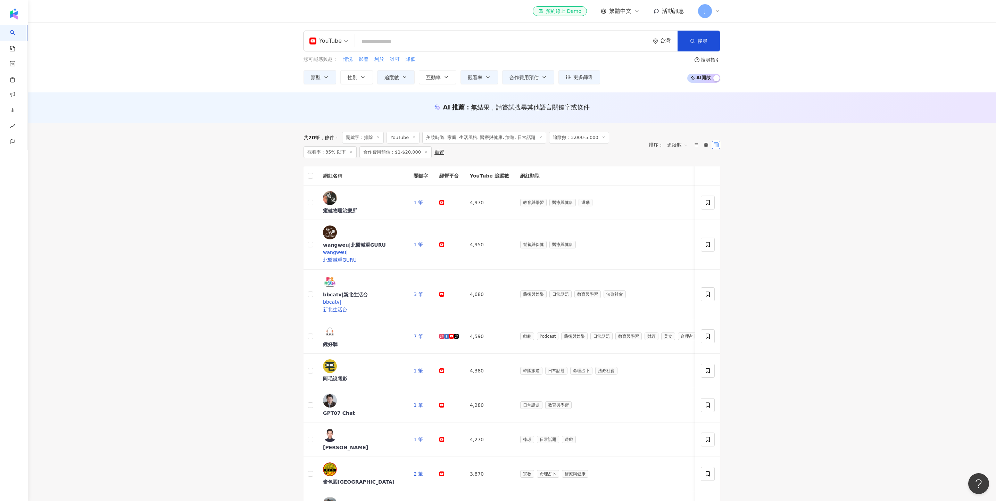
click at [497, 48] on input "search" at bounding box center [502, 41] width 289 height 13
click at [497, 78] on span "更多篩選" at bounding box center [582, 77] width 19 height 6
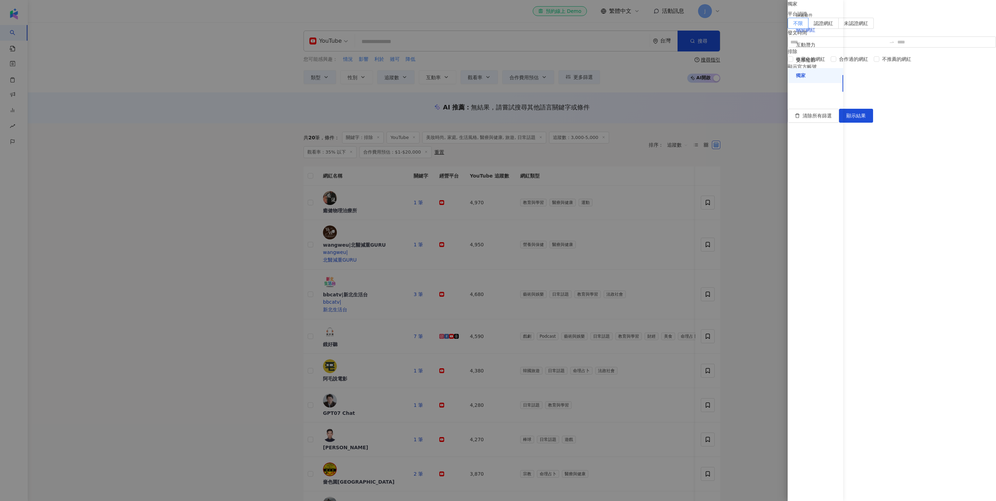
click at [497, 33] on div "關於網紅" at bounding box center [805, 30] width 19 height 7
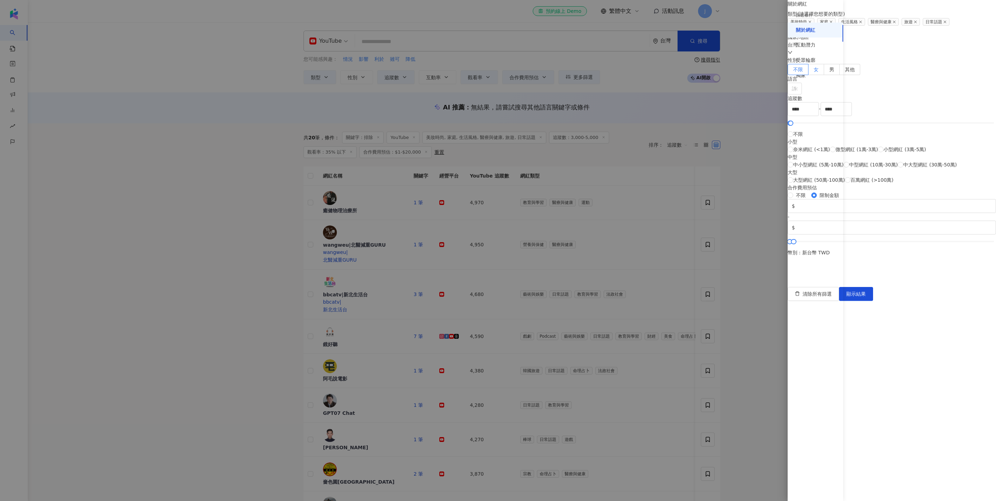
click at [497, 75] on label "女" at bounding box center [816, 69] width 16 height 11
click at [497, 250] on button "顯示結果" at bounding box center [856, 294] width 34 height 14
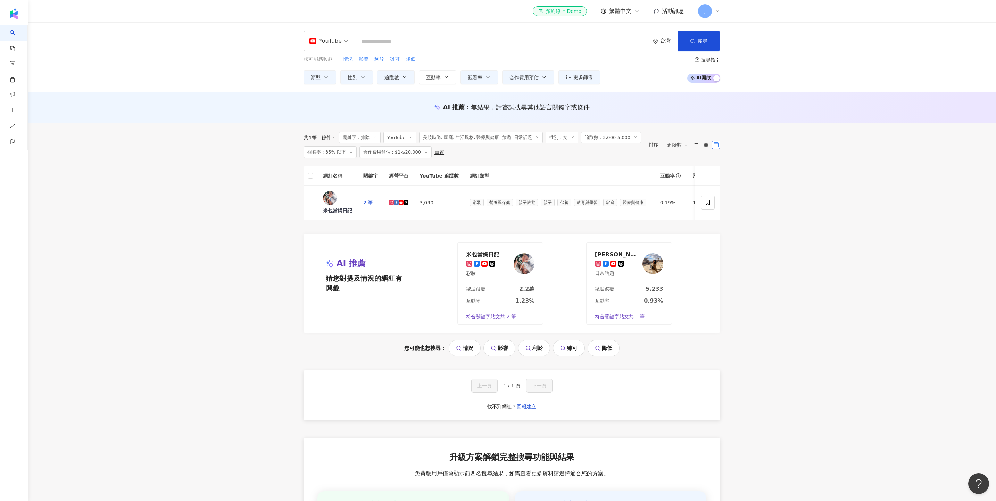
click at [497, 138] on line at bounding box center [572, 137] width 2 height 2
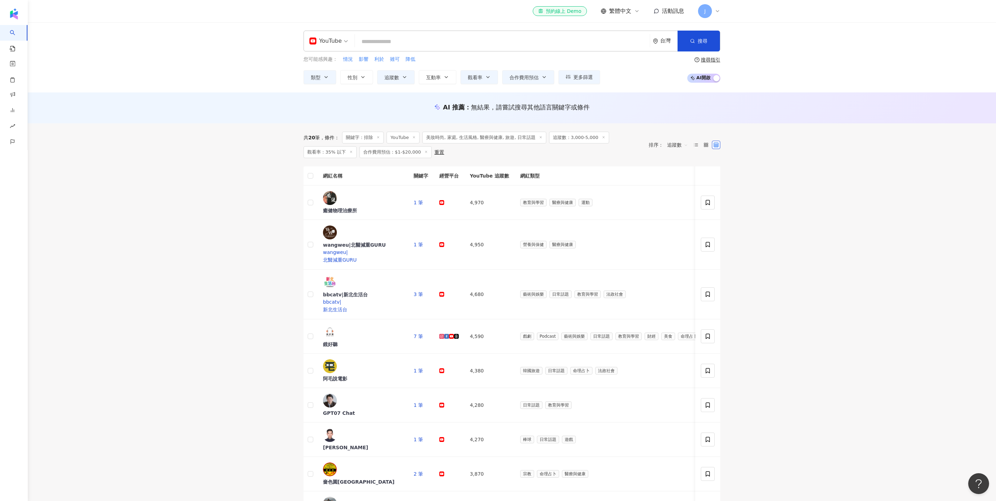
click at [380, 139] on icon at bounding box center [377, 136] width 3 height 3
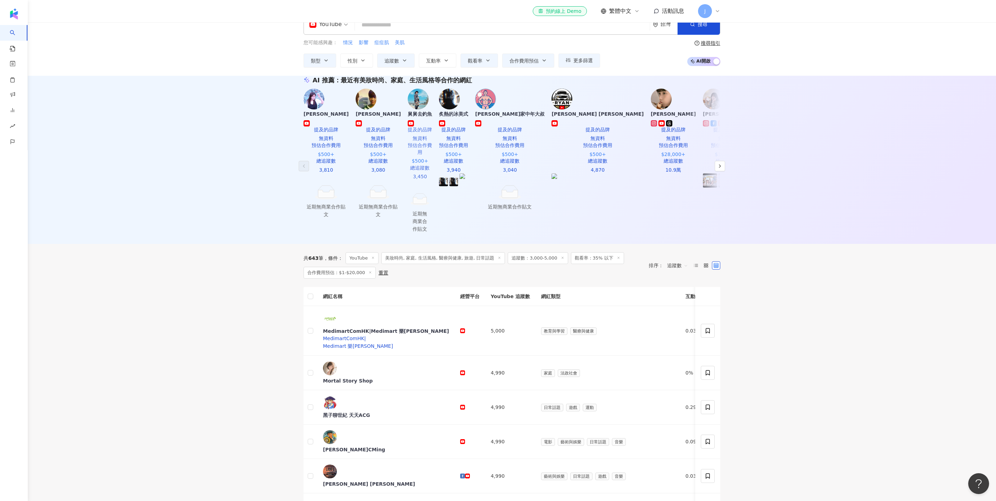
scroll to position [1, 0]
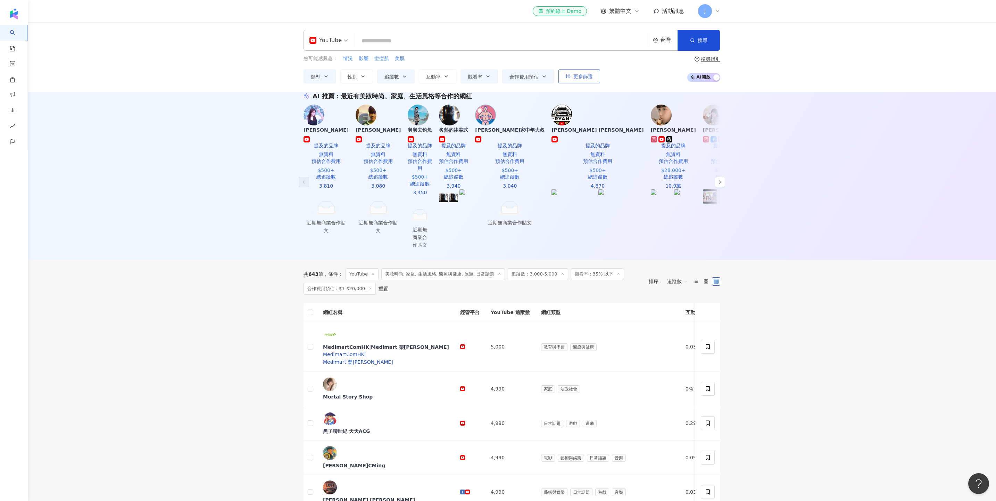
click at [497, 78] on span "更多篩選" at bounding box center [582, 77] width 19 height 6
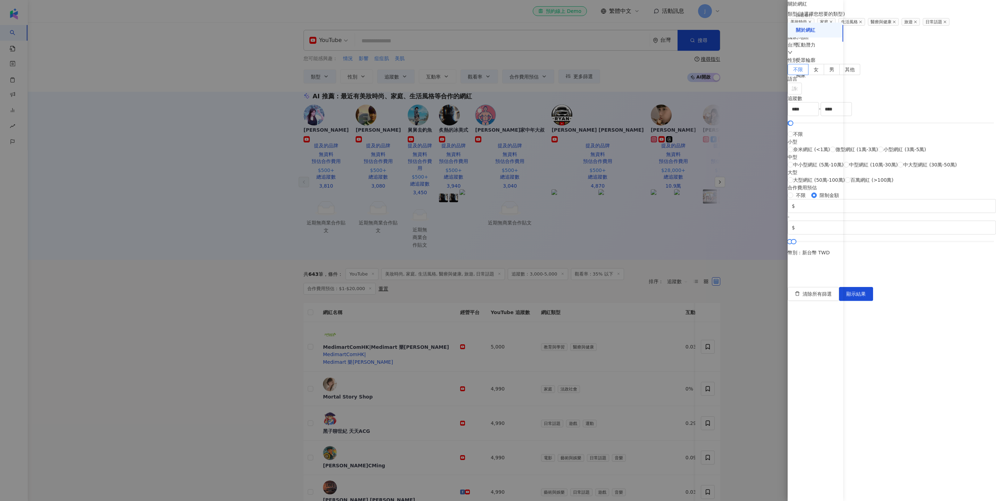
click at [497, 75] on div "性別 不限 女 男 其他" at bounding box center [891, 65] width 208 height 19
click at [497, 75] on label "女" at bounding box center [816, 69] width 16 height 11
click at [497, 250] on span "顯示結果" at bounding box center [855, 294] width 19 height 6
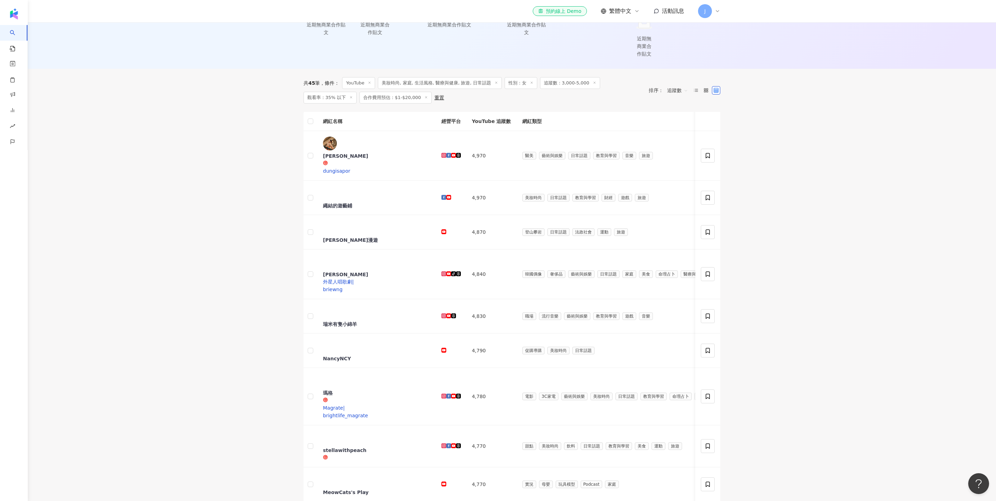
scroll to position [203, 0]
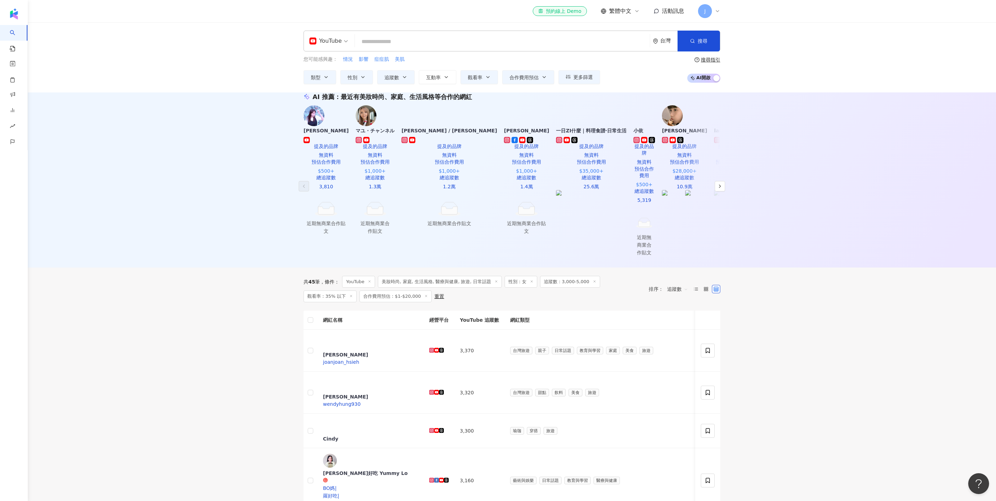
scroll to position [0, 0]
click at [497, 78] on icon "button" at bounding box center [567, 76] width 5 height 5
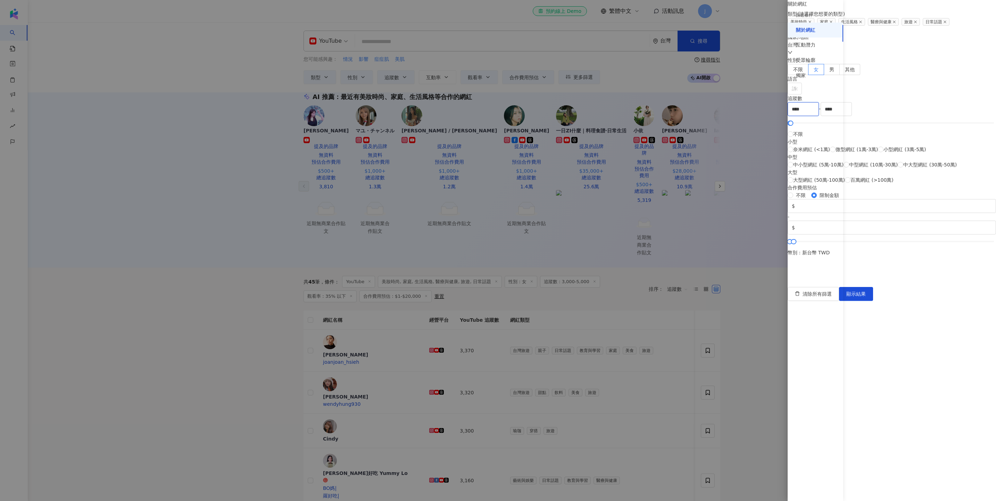
drag, startPoint x: 876, startPoint y: 234, endPoint x: 844, endPoint y: 235, distance: 32.0
click at [497, 235] on div "關於網紅 類型 ( 請選擇您想要的類型 ) 美妝時尚 家庭 生活風格 醫療與健康 旅遊 日常話題 國家/地區 台灣 性別 不限 女 男 其他 語言 請選擇或搜…" at bounding box center [891, 128] width 208 height 256
type input "*"
type input "****"
drag, startPoint x: 932, startPoint y: 235, endPoint x: 927, endPoint y: 235, distance: 5.6
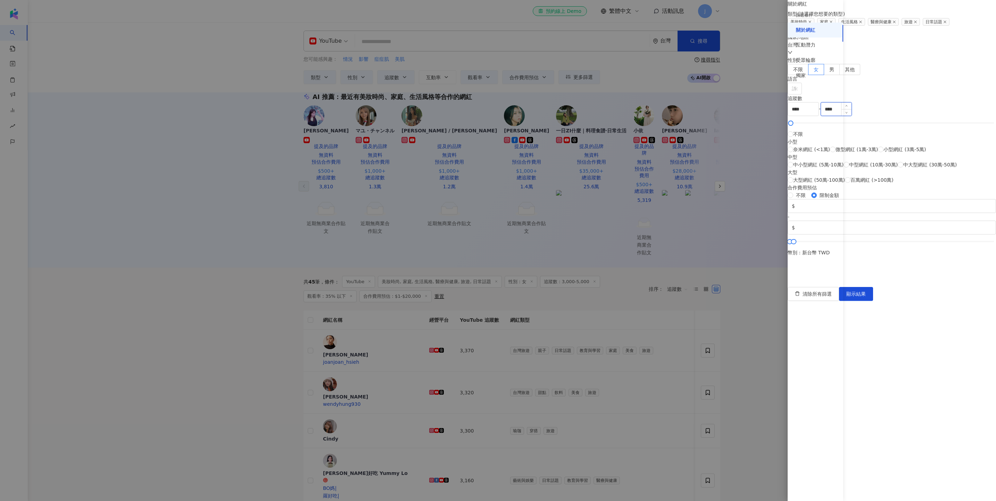
click at [497, 116] on input "****" at bounding box center [836, 108] width 31 height 13
type input "****"
click at [497, 250] on span "顯示結果" at bounding box center [855, 294] width 19 height 6
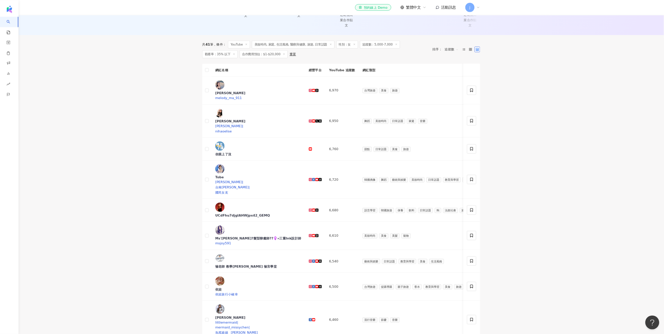
scroll to position [207, 0]
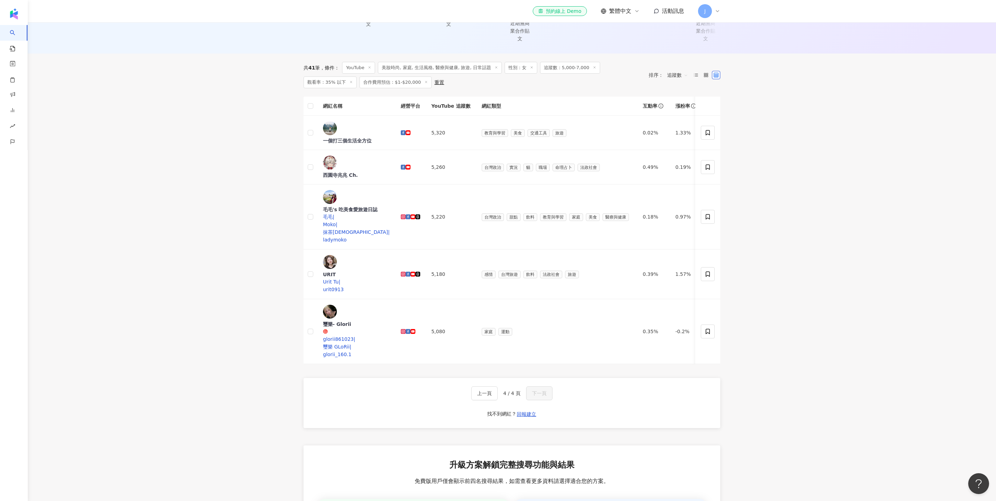
click at [120, 121] on main "YouTube 台灣 搜尋 [URL][DOMAIN_NAME] 国民主権に反するは排除 1,100 追蹤者 搜尋名稱、敘述、貼文含有關鍵字 “ 排 ” 的網…" at bounding box center [512, 216] width 968 height 802
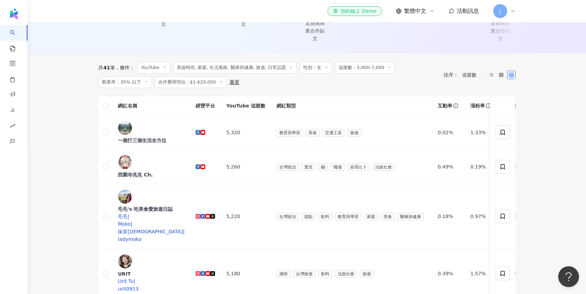
click at [380, 62] on span "追蹤數：5,000-7,000" at bounding box center [365, 68] width 60 height 12
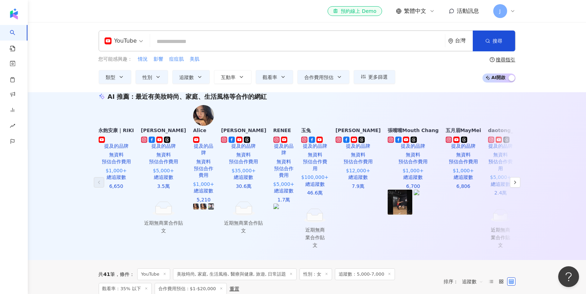
scroll to position [0, 0]
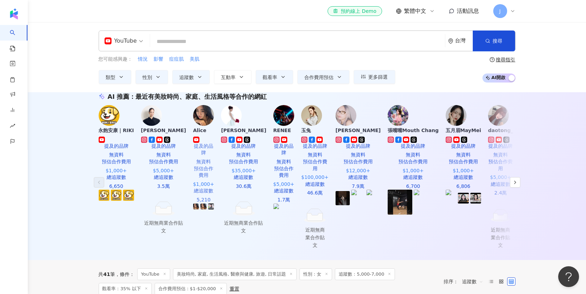
click at [214, 134] on div "Alice" at bounding box center [203, 130] width 21 height 7
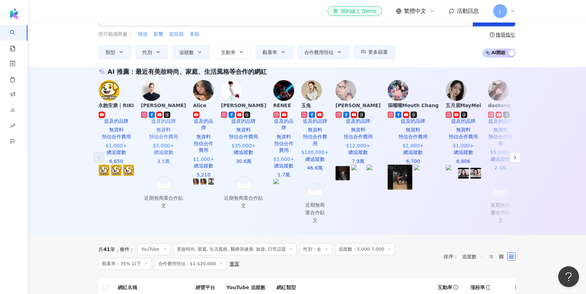
scroll to position [26, 0]
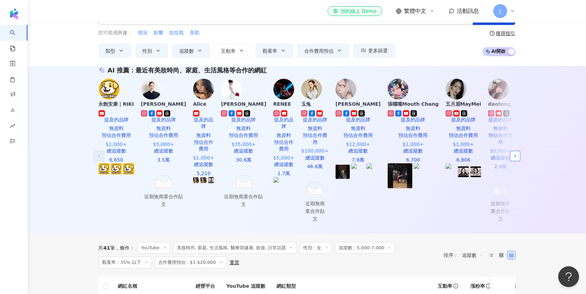
click at [497, 155] on polyline "button" at bounding box center [514, 156] width 1 height 3
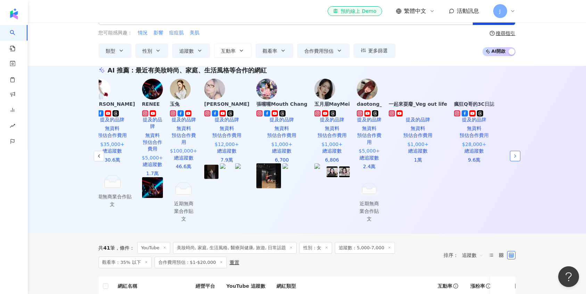
scroll to position [0, 360]
click at [497, 153] on icon "button" at bounding box center [515, 156] width 6 height 6
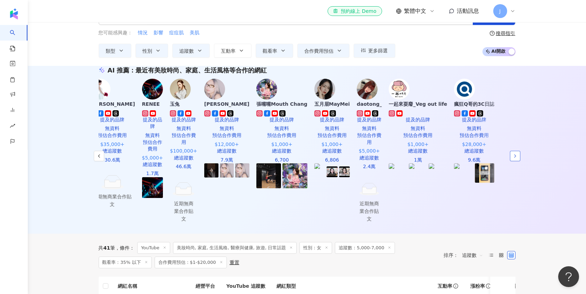
scroll to position [0, 720]
click at [281, 108] on div "張嘴嘴Mouth Chang" at bounding box center [281, 104] width 51 height 7
click at [350, 107] on div "五月眉MayMei" at bounding box center [331, 104] width 35 height 7
click at [497, 153] on icon "button" at bounding box center [515, 156] width 6 height 6
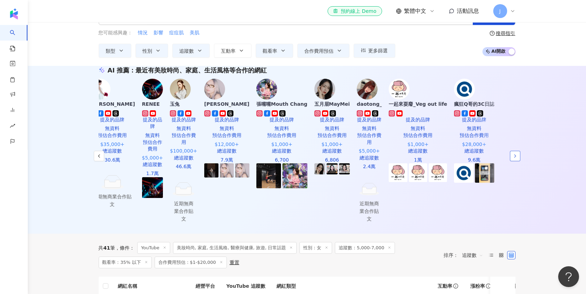
click at [497, 153] on icon "button" at bounding box center [515, 156] width 6 height 6
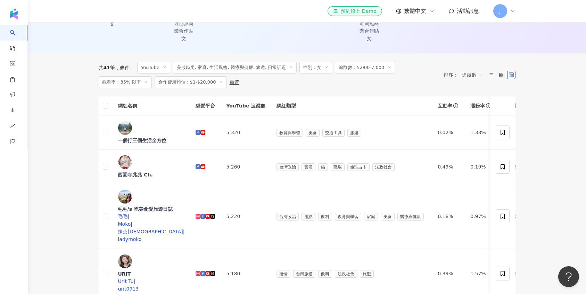
scroll to position [207, 0]
click at [160, 206] on div "毛毛's 吃美食愛旅遊日誌" at bounding box center [151, 209] width 67 height 7
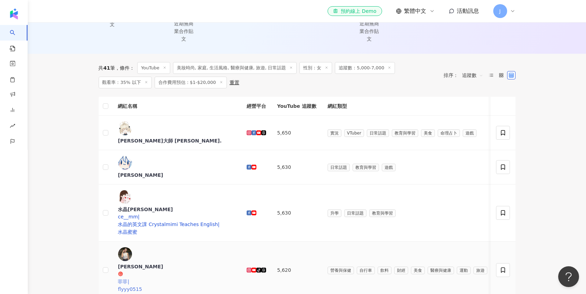
click at [153, 250] on div "[PERSON_NAME]" at bounding box center [176, 266] width 117 height 7
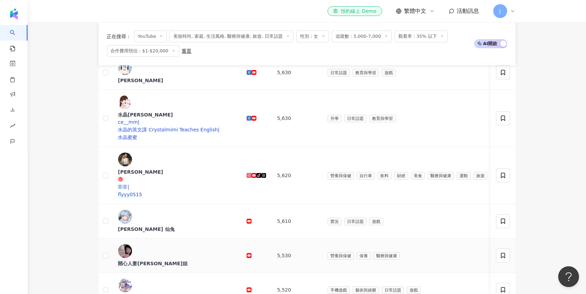
scroll to position [302, 0]
